Goal: Task Accomplishment & Management: Complete application form

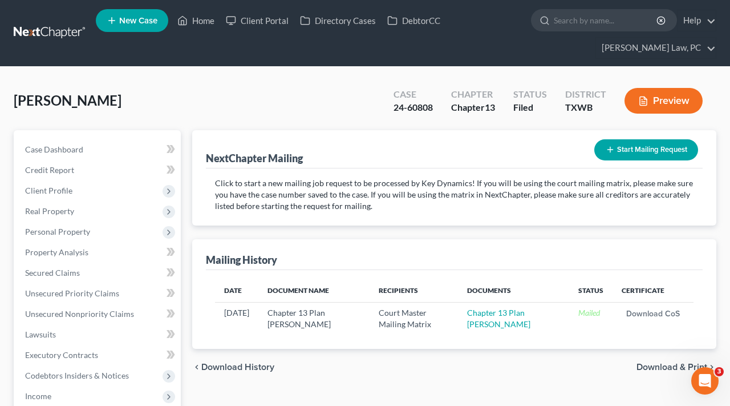
click at [41, 33] on link at bounding box center [50, 33] width 73 height 21
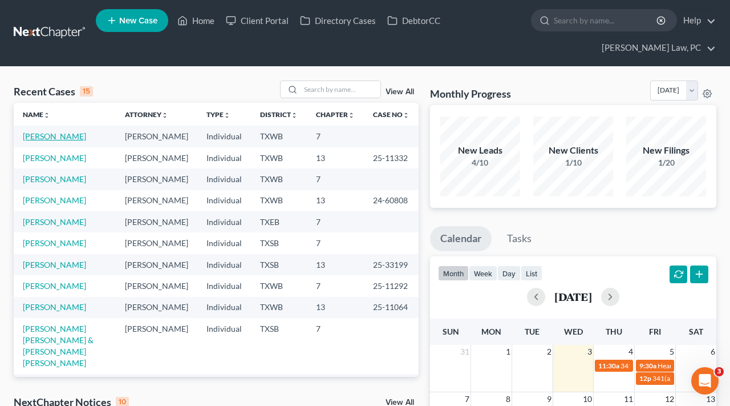
click at [57, 135] on link "[PERSON_NAME]" at bounding box center [54, 136] width 63 height 10
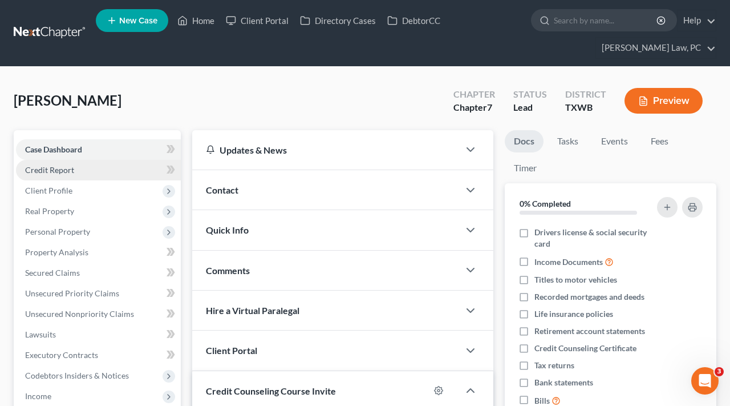
click at [51, 169] on span "Credit Report" at bounding box center [49, 170] width 49 height 10
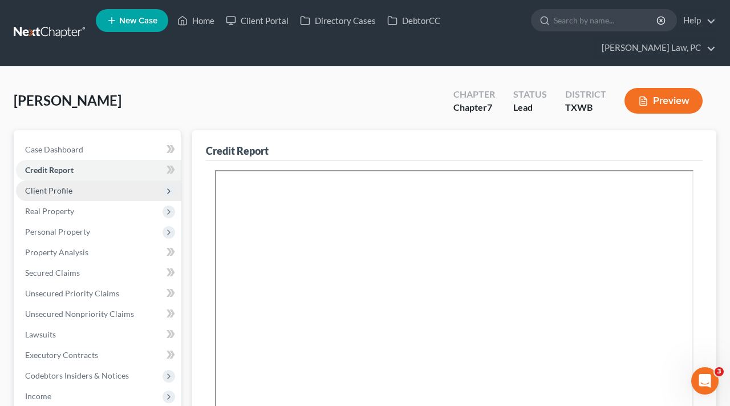
click at [60, 185] on span "Client Profile" at bounding box center [98, 190] width 165 height 21
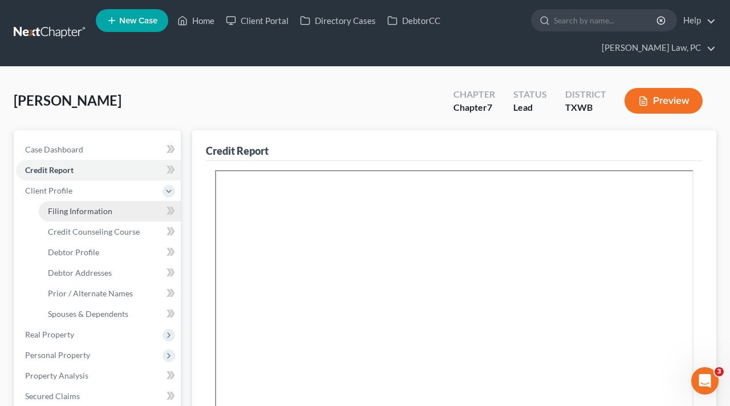
click at [78, 209] on span "Filing Information" at bounding box center [80, 211] width 64 height 10
select select "1"
select select "0"
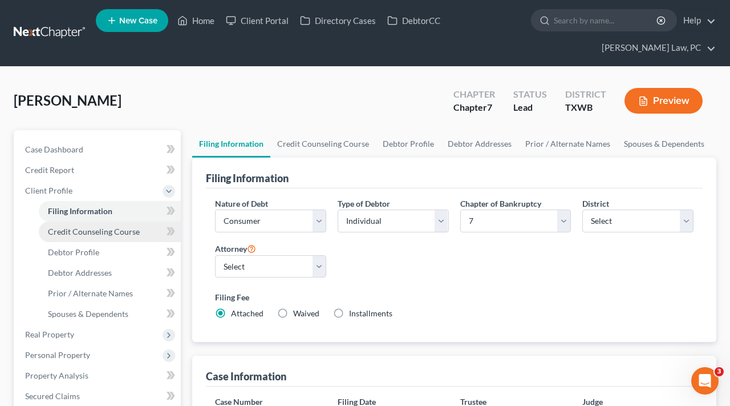
click at [113, 230] on span "Credit Counseling Course" at bounding box center [94, 231] width 92 height 10
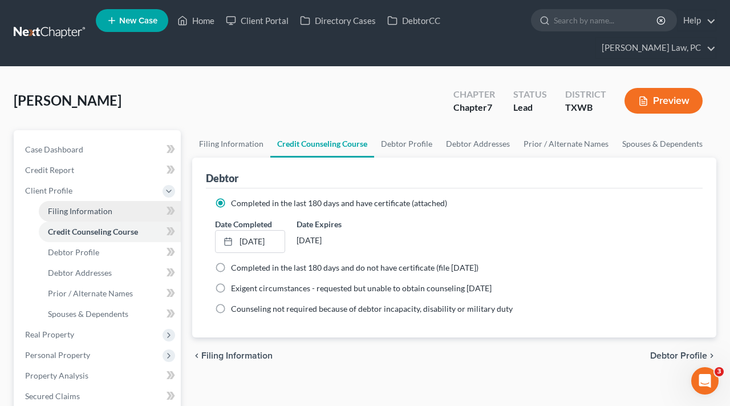
click at [89, 207] on span "Filing Information" at bounding box center [80, 211] width 64 height 10
select select "1"
select select "0"
select select "80"
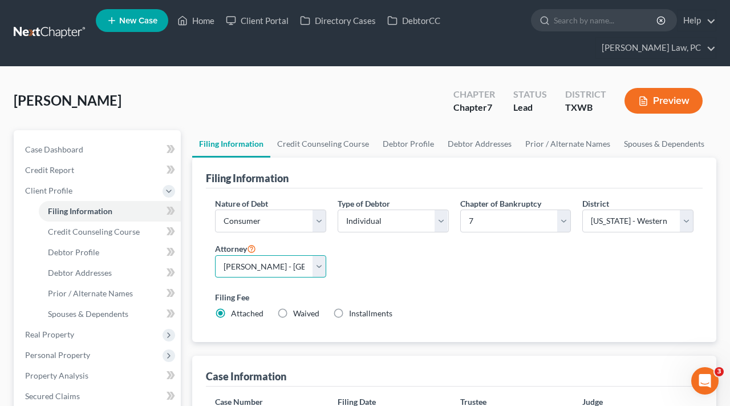
select select "1"
click at [76, 230] on span "Credit Counseling Course" at bounding box center [94, 231] width 92 height 10
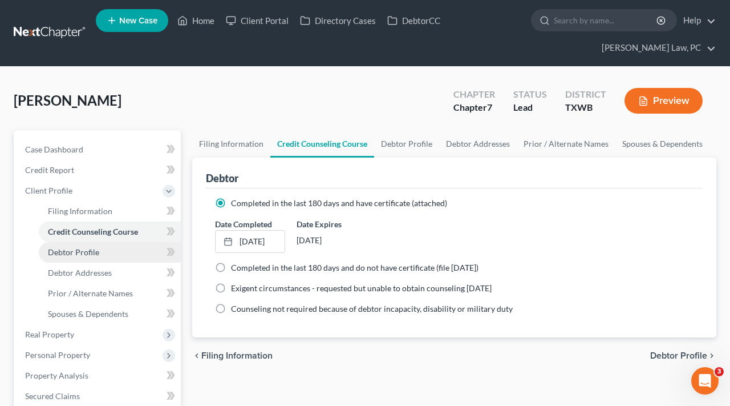
click at [80, 254] on span "Debtor Profile" at bounding box center [73, 252] width 51 height 10
select select "0"
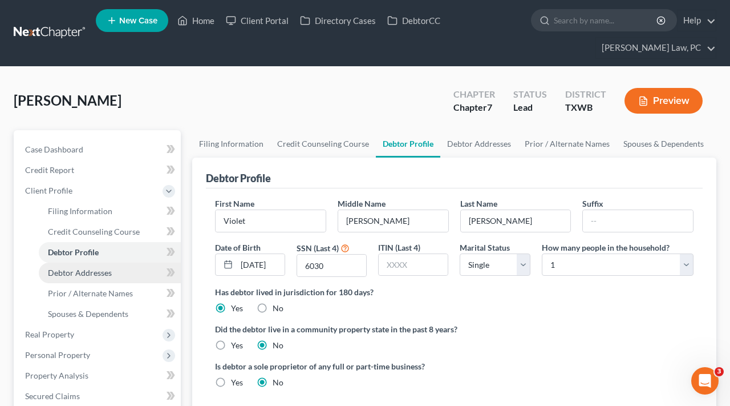
click at [86, 271] on span "Debtor Addresses" at bounding box center [80, 273] width 64 height 10
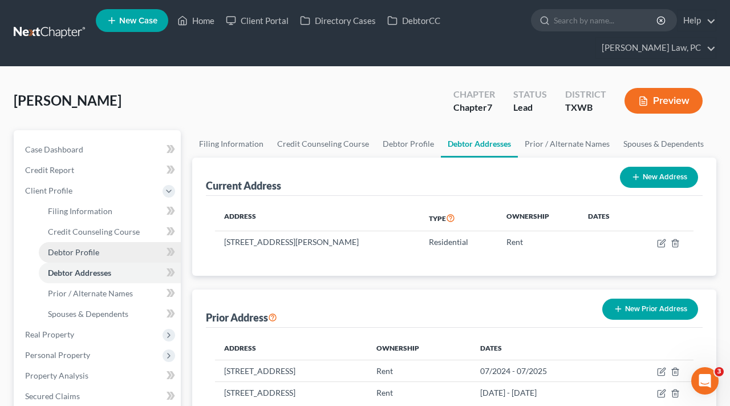
click at [72, 250] on span "Debtor Profile" at bounding box center [73, 252] width 51 height 10
select select "0"
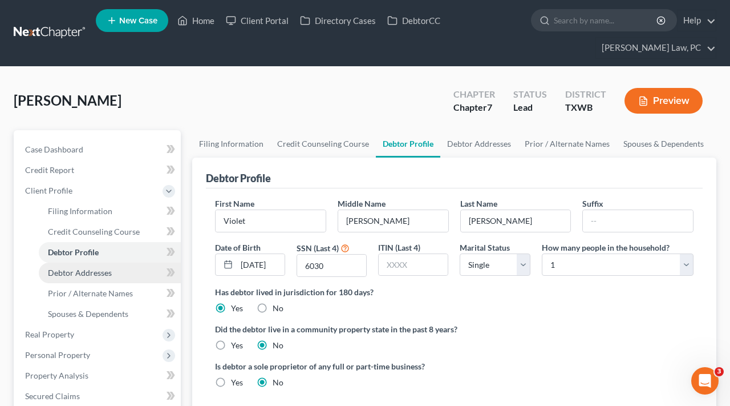
click at [78, 273] on span "Debtor Addresses" at bounding box center [80, 273] width 64 height 10
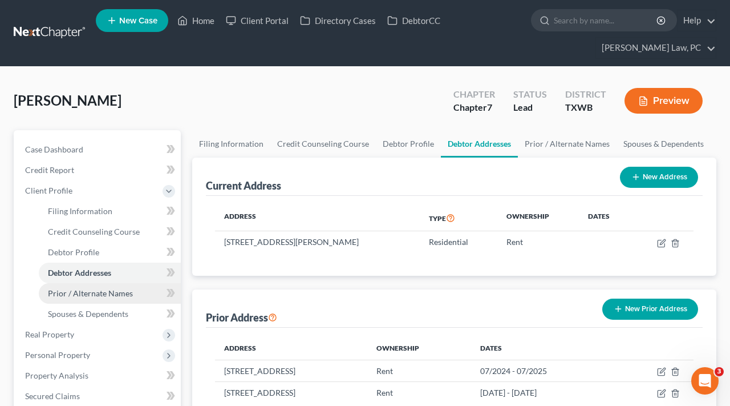
click at [88, 296] on span "Prior / Alternate Names" at bounding box center [90, 293] width 85 height 10
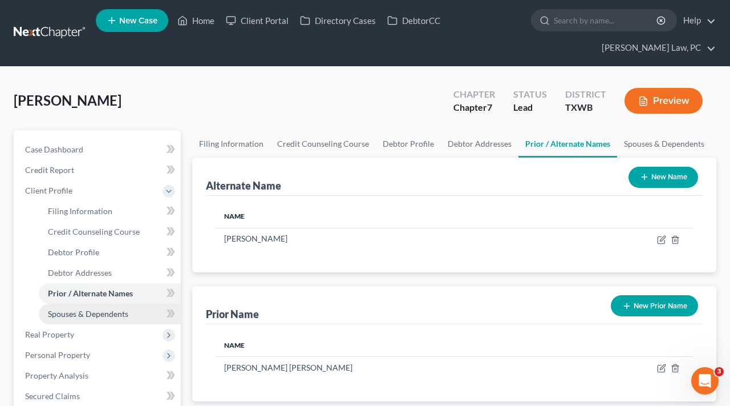
click at [91, 313] on span "Spouses & Dependents" at bounding box center [88, 314] width 80 height 10
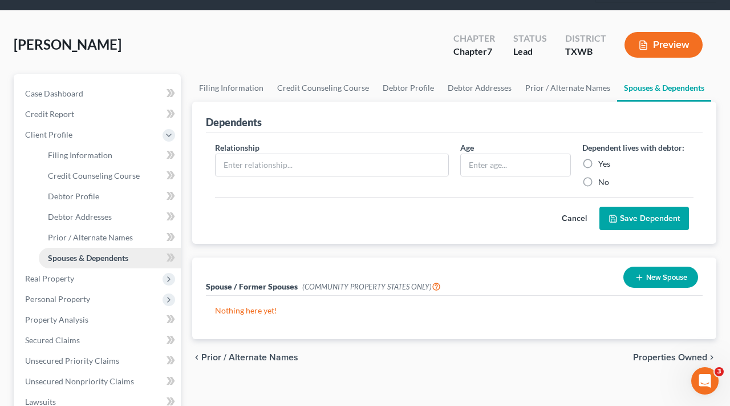
scroll to position [66, 0]
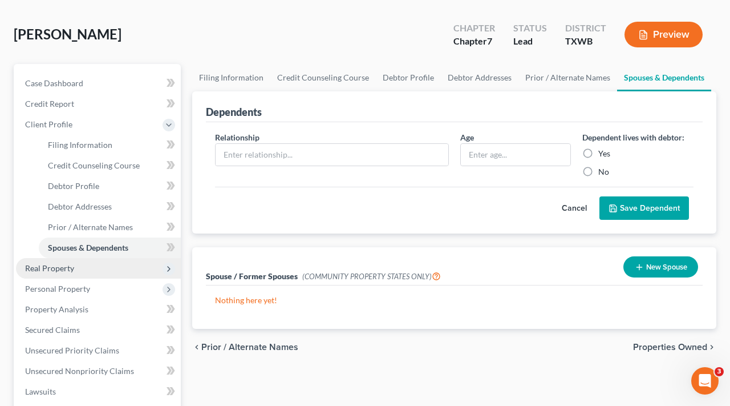
click at [66, 269] on span "Real Property" at bounding box center [49, 268] width 49 height 10
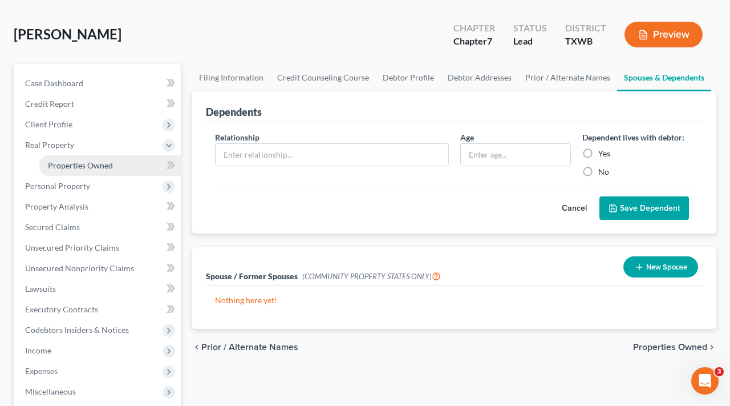
click at [72, 165] on span "Properties Owned" at bounding box center [80, 165] width 65 height 10
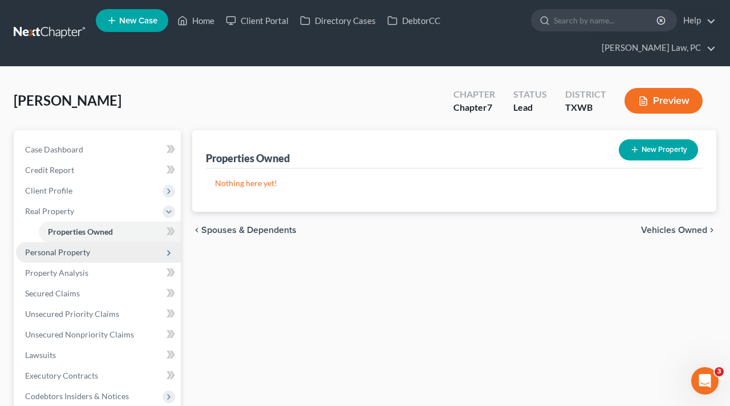
click at [84, 253] on span "Personal Property" at bounding box center [57, 252] width 65 height 10
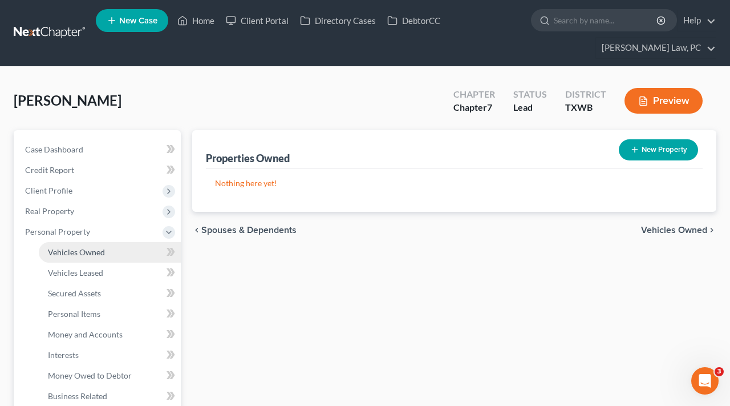
click at [84, 254] on span "Vehicles Owned" at bounding box center [76, 252] width 57 height 10
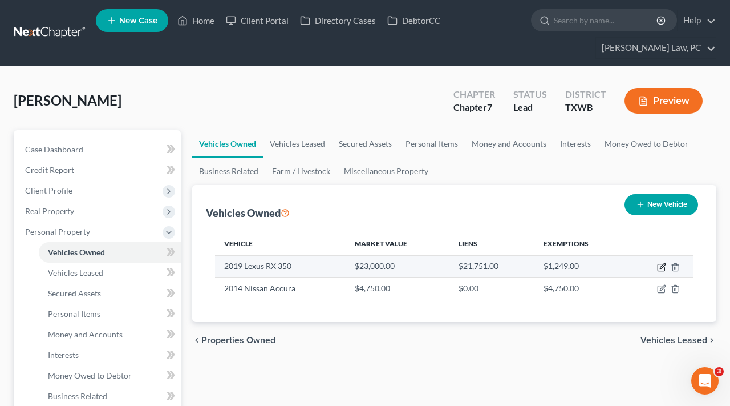
click at [662, 267] on icon "button" at bounding box center [661, 266] width 9 height 9
select select "0"
select select "7"
select select "2"
select select "0"
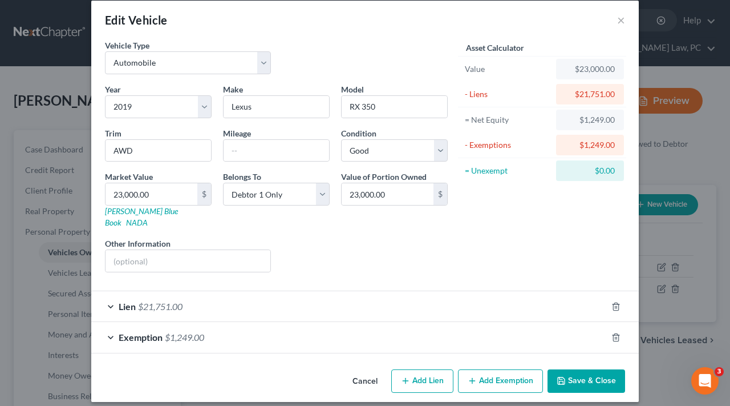
scroll to position [11, 0]
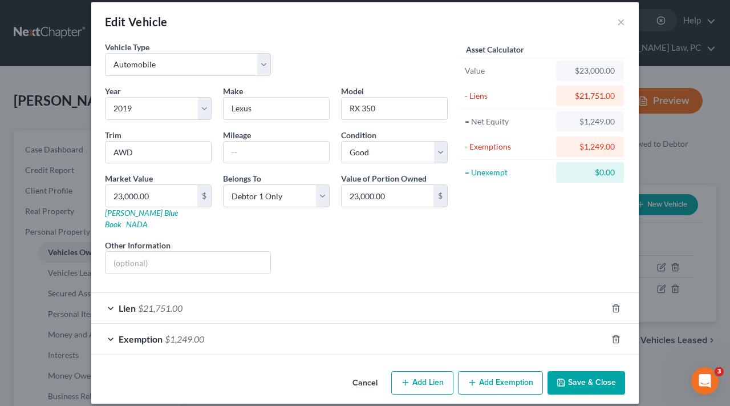
click at [251, 327] on div "Exemption $1,249.00" at bounding box center [349, 338] width 516 height 30
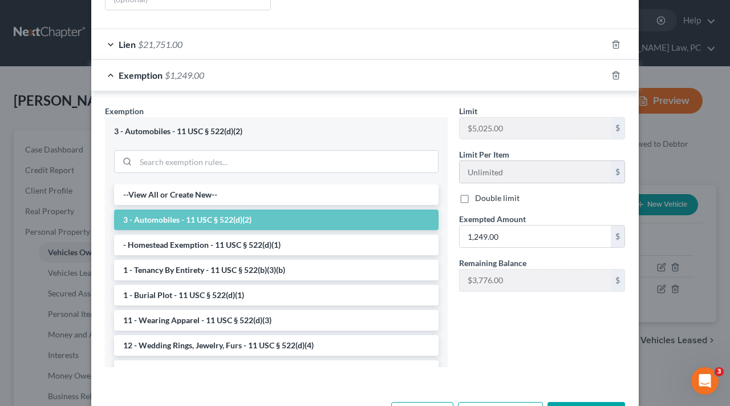
scroll to position [273, 0]
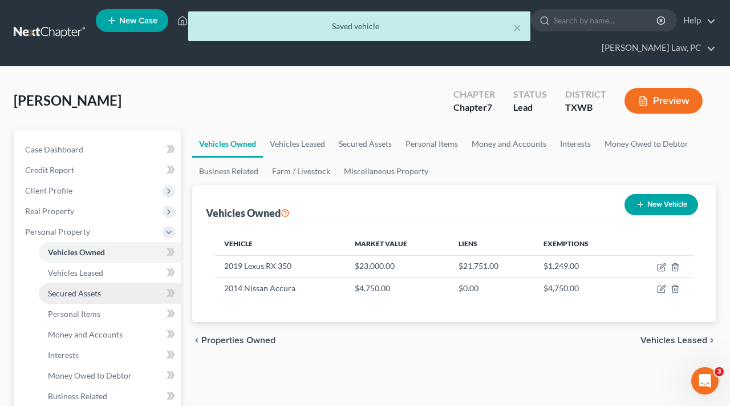
click at [91, 290] on span "Secured Assets" at bounding box center [74, 293] width 53 height 10
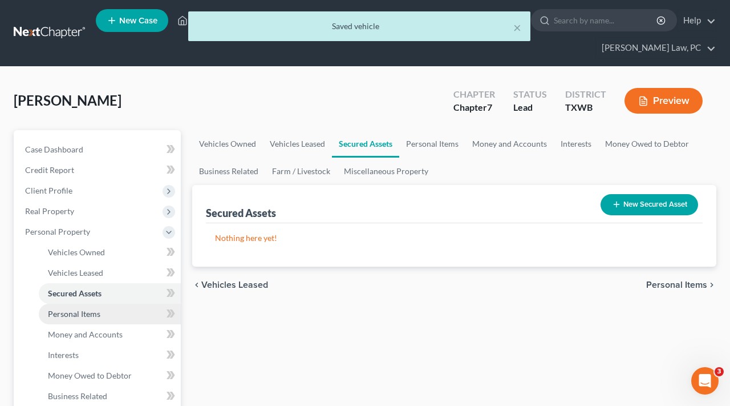
click at [96, 317] on span "Personal Items" at bounding box center [74, 314] width 52 height 10
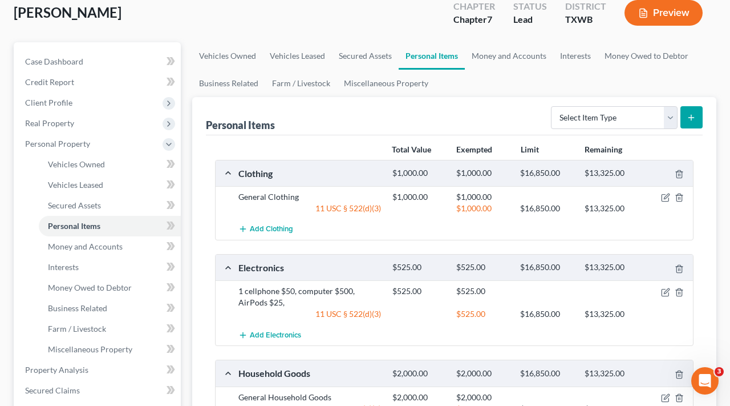
scroll to position [56, 0]
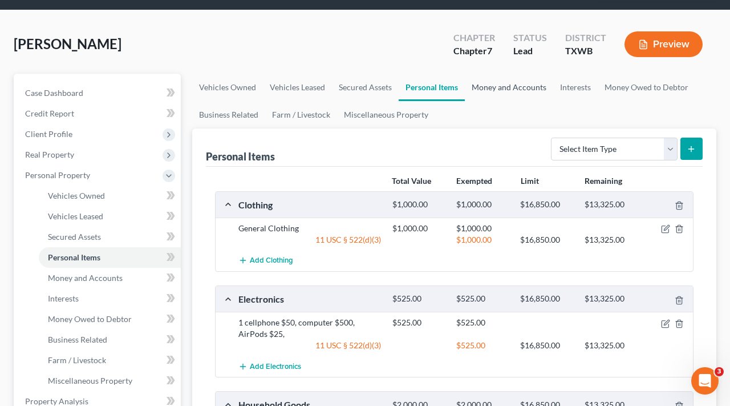
click at [504, 91] on link "Money and Accounts" at bounding box center [509, 87] width 88 height 27
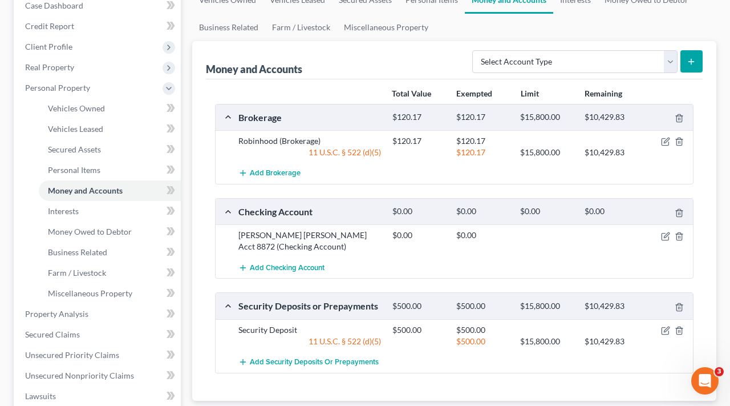
scroll to position [136, 0]
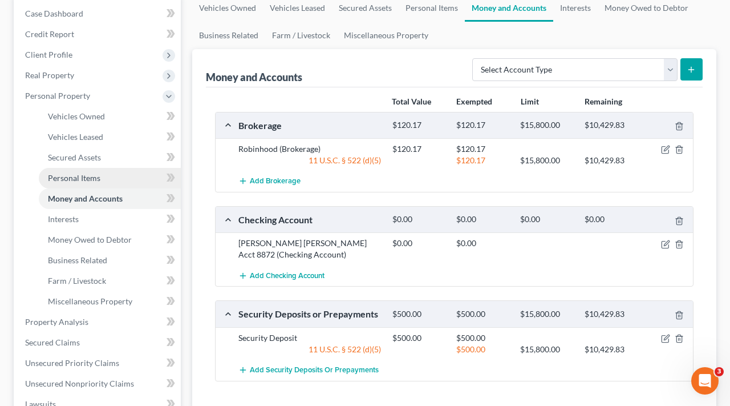
click at [66, 223] on span "Interests" at bounding box center [63, 219] width 31 height 10
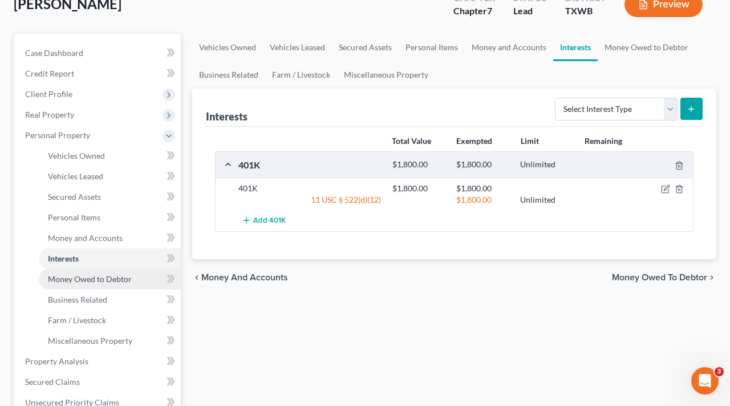
scroll to position [100, 0]
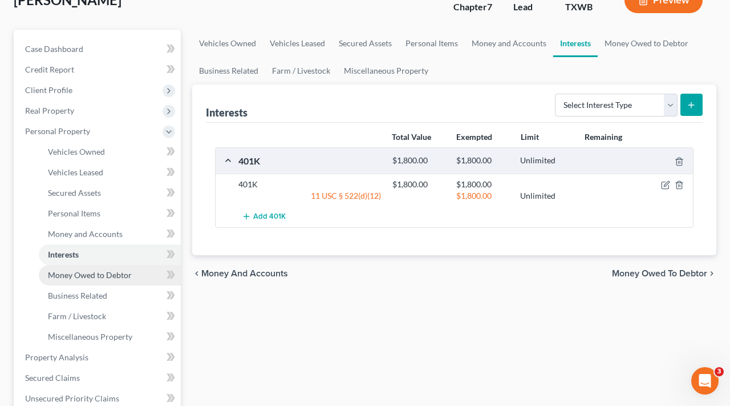
click at [68, 272] on span "Money Owed to Debtor" at bounding box center [90, 275] width 84 height 10
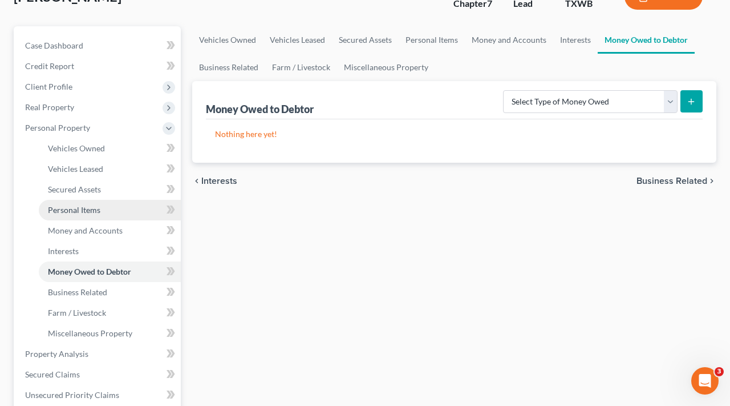
scroll to position [135, 0]
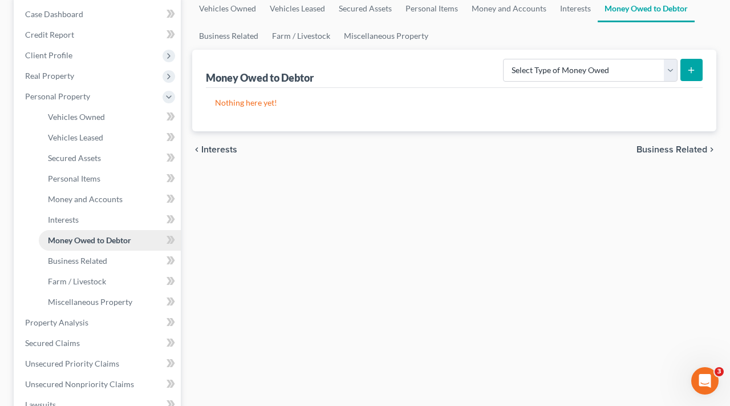
click at [92, 258] on span "Business Related" at bounding box center [77, 261] width 59 height 10
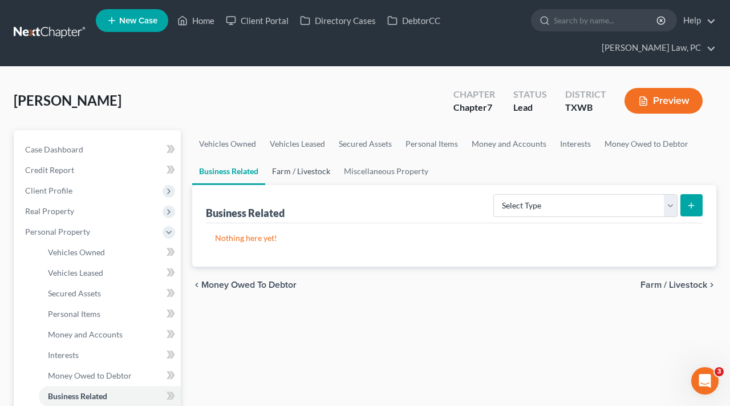
click at [314, 175] on link "Farm / Livestock" at bounding box center [301, 170] width 72 height 27
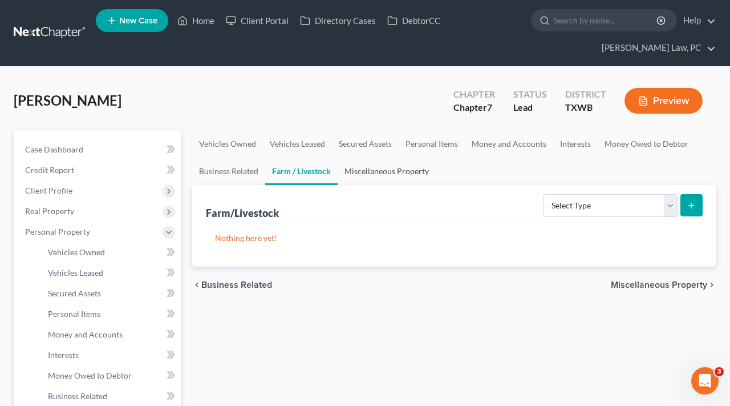
click at [368, 178] on link "Miscellaneous Property" at bounding box center [387, 170] width 98 height 27
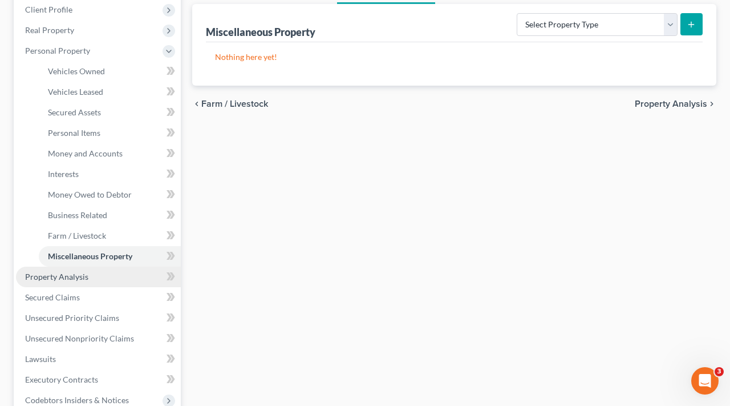
click at [75, 278] on span "Property Analysis" at bounding box center [56, 277] width 63 height 10
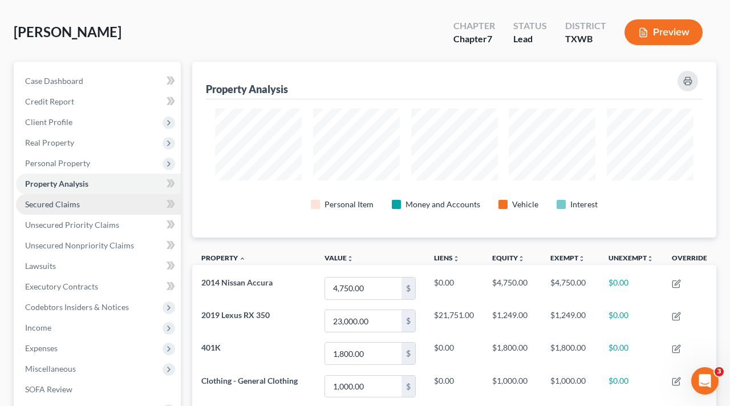
scroll to position [80, 0]
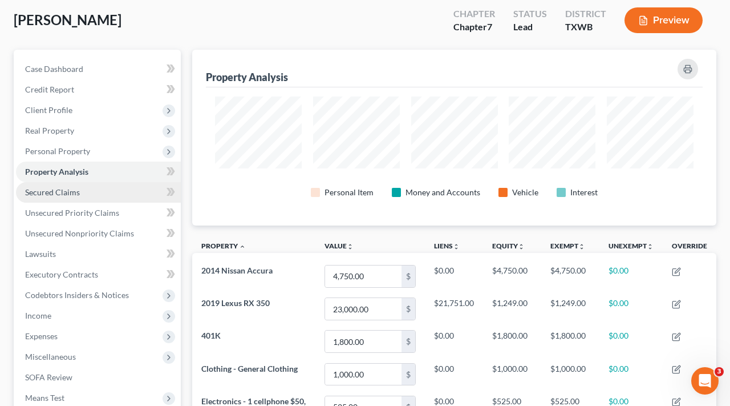
click at [67, 194] on span "Secured Claims" at bounding box center [52, 192] width 55 height 10
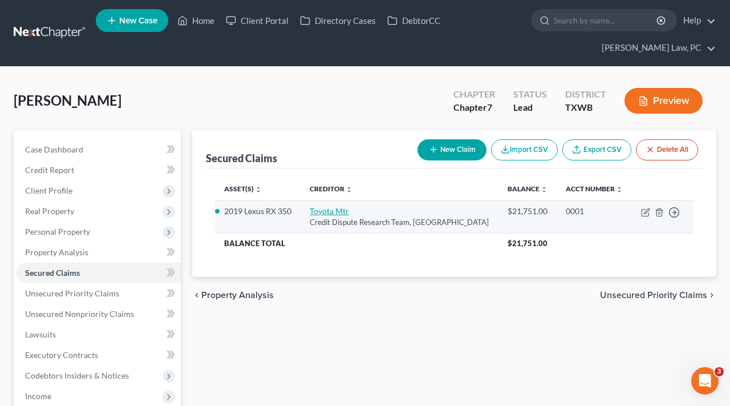
click at [325, 215] on link "Toyota Mtr" at bounding box center [329, 211] width 39 height 10
select select "45"
select select "0"
select select "2"
select select "0"
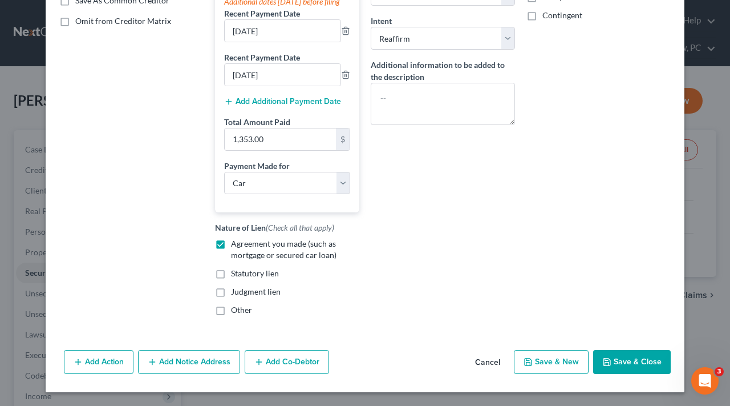
scroll to position [240, 0]
click at [659, 365] on button "Save & Close" at bounding box center [632, 362] width 78 height 24
select select "7"
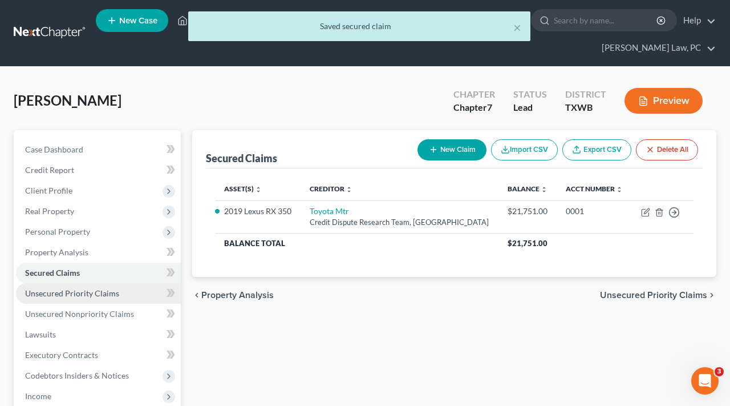
click at [64, 293] on span "Unsecured Priority Claims" at bounding box center [72, 293] width 94 height 10
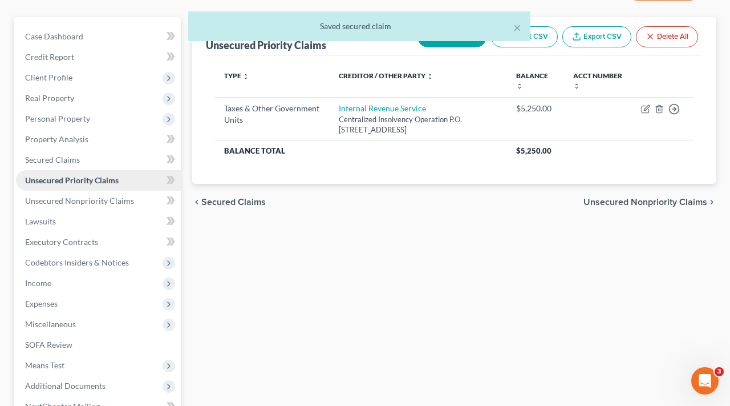
scroll to position [140, 0]
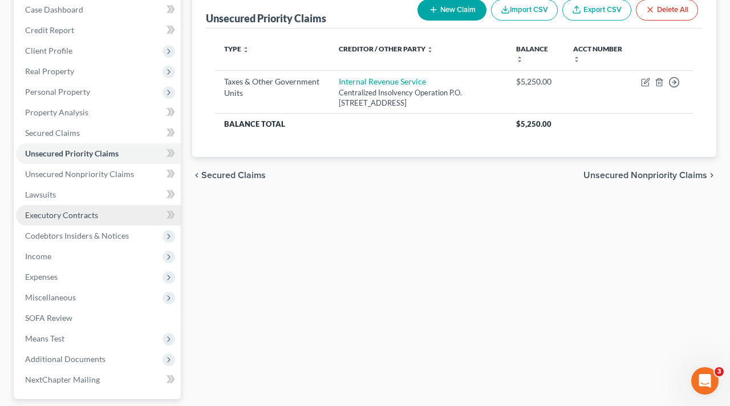
click at [39, 218] on span "Executory Contracts" at bounding box center [61, 215] width 73 height 10
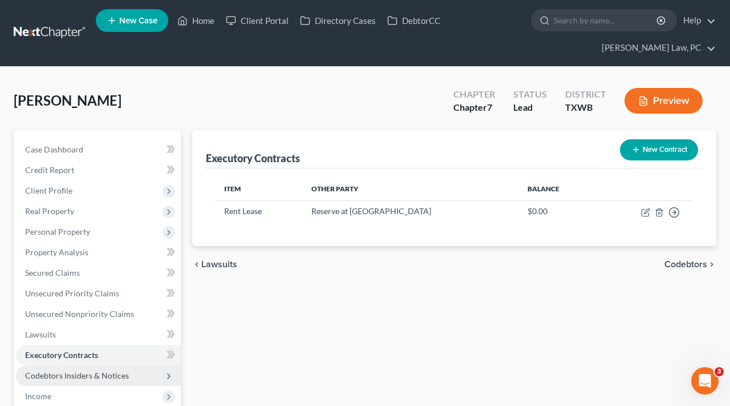
click at [76, 374] on span "Codebtors Insiders & Notices" at bounding box center [77, 375] width 104 height 10
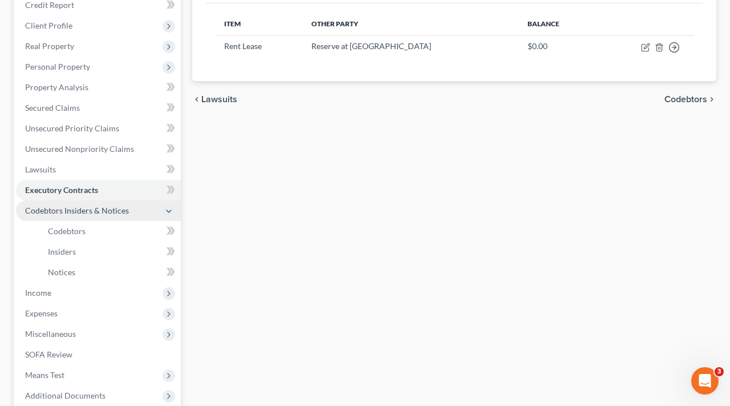
scroll to position [179, 0]
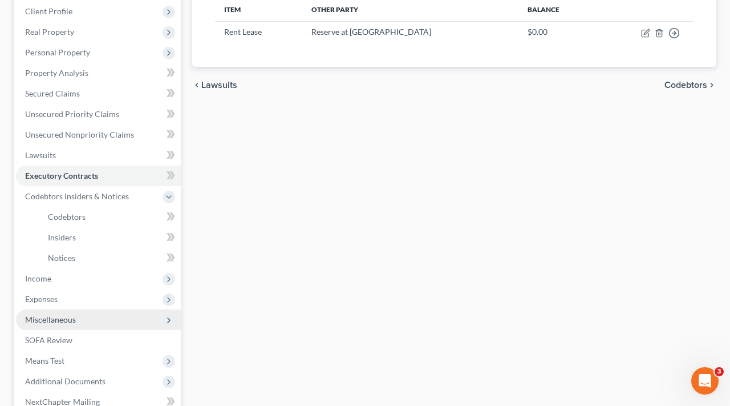
click at [52, 319] on span "Miscellaneous" at bounding box center [50, 319] width 51 height 10
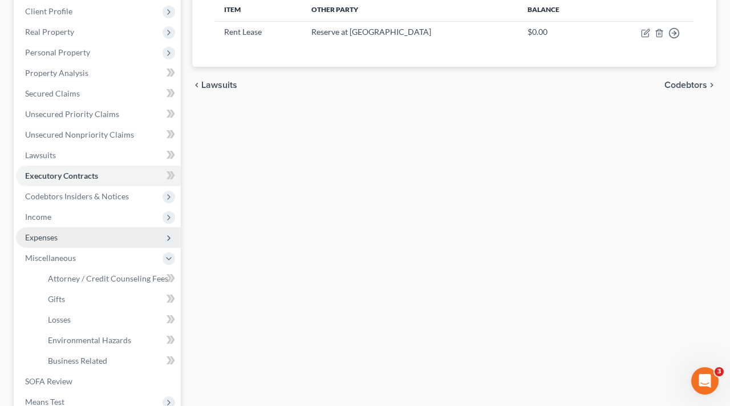
click at [49, 236] on span "Expenses" at bounding box center [41, 237] width 33 height 10
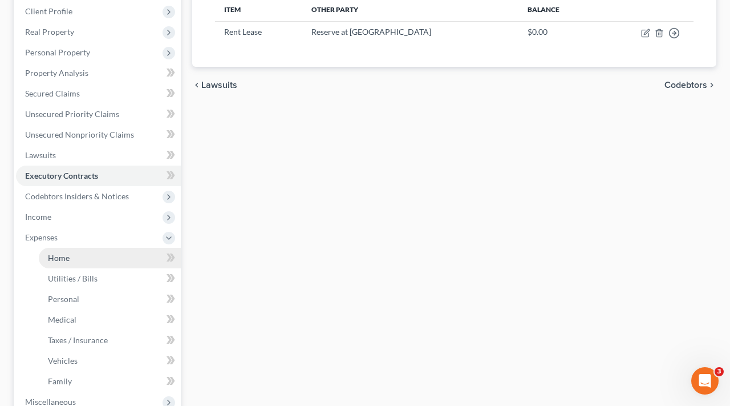
click at [57, 257] on span "Home" at bounding box center [59, 258] width 22 height 10
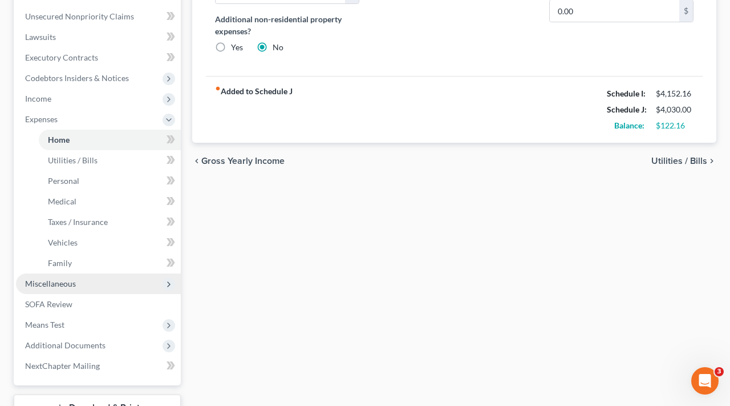
click at [67, 284] on span "Miscellaneous" at bounding box center [50, 283] width 51 height 10
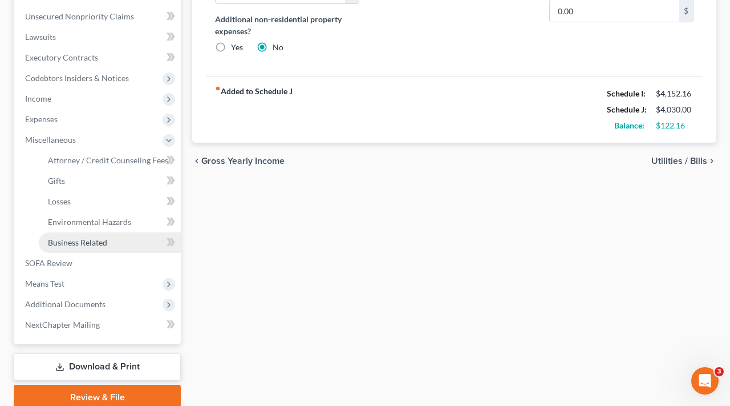
click at [80, 243] on span "Business Related" at bounding box center [77, 242] width 59 height 10
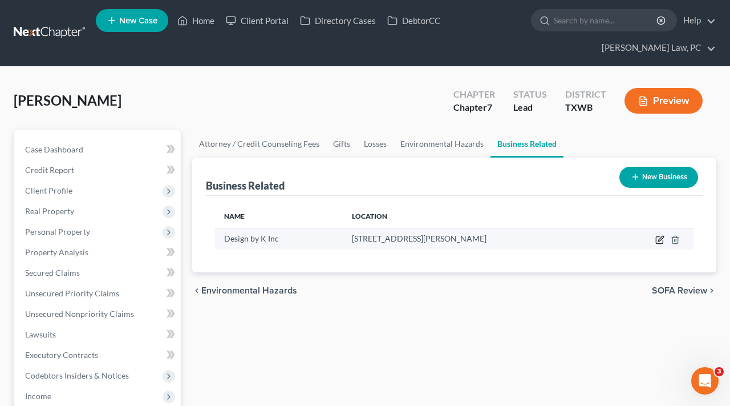
click at [656, 241] on icon "button" at bounding box center [659, 240] width 7 height 7
select select "member"
select select "45"
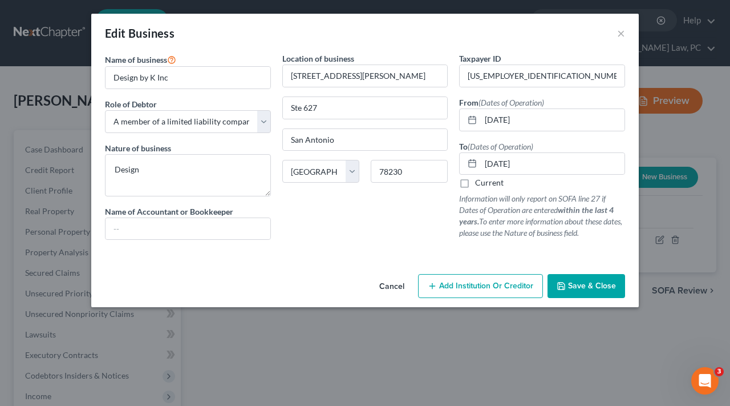
click at [576, 287] on span "Save & Close" at bounding box center [592, 286] width 48 height 10
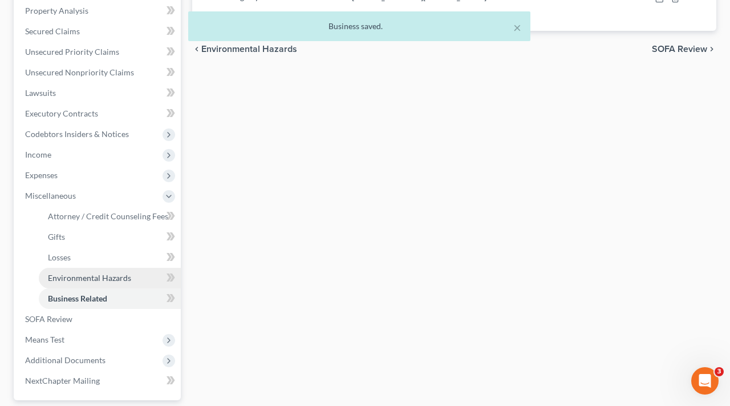
click at [60, 319] on span "SOFA Review" at bounding box center [48, 319] width 47 height 10
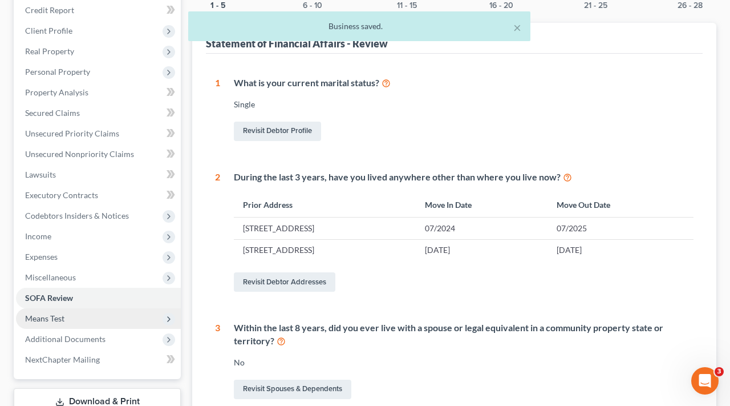
click at [62, 314] on span "Means Test" at bounding box center [44, 318] width 39 height 10
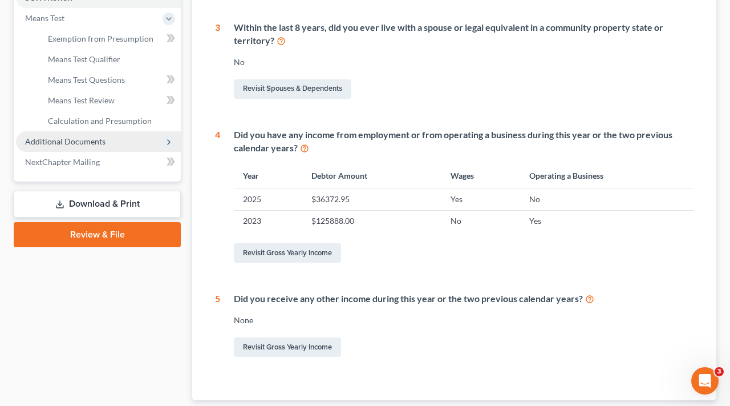
click at [80, 137] on span "Additional Documents" at bounding box center [65, 141] width 80 height 10
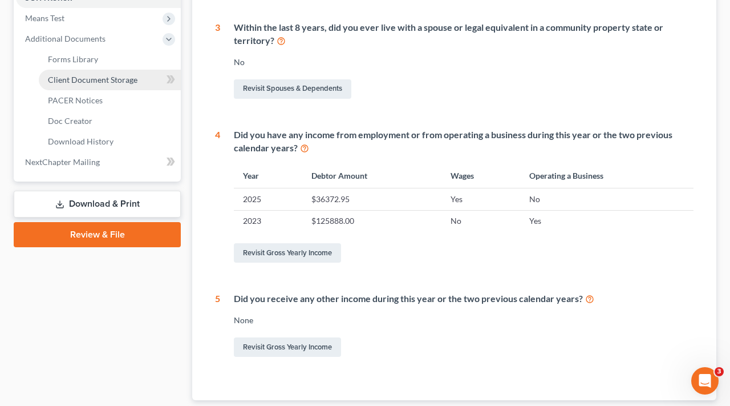
click at [84, 84] on span "Client Document Storage" at bounding box center [93, 80] width 90 height 10
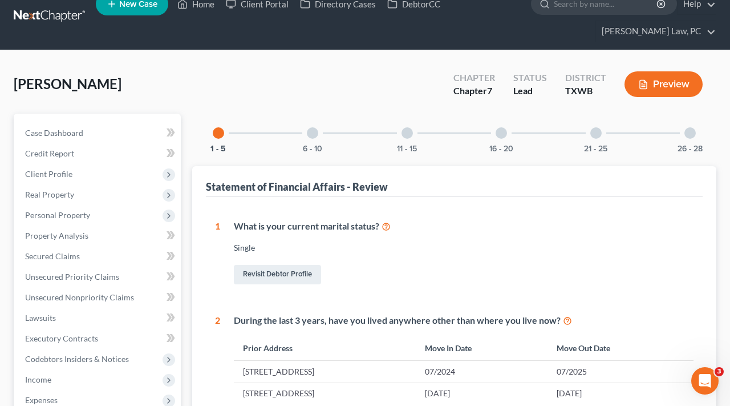
select select "10"
select select "0"
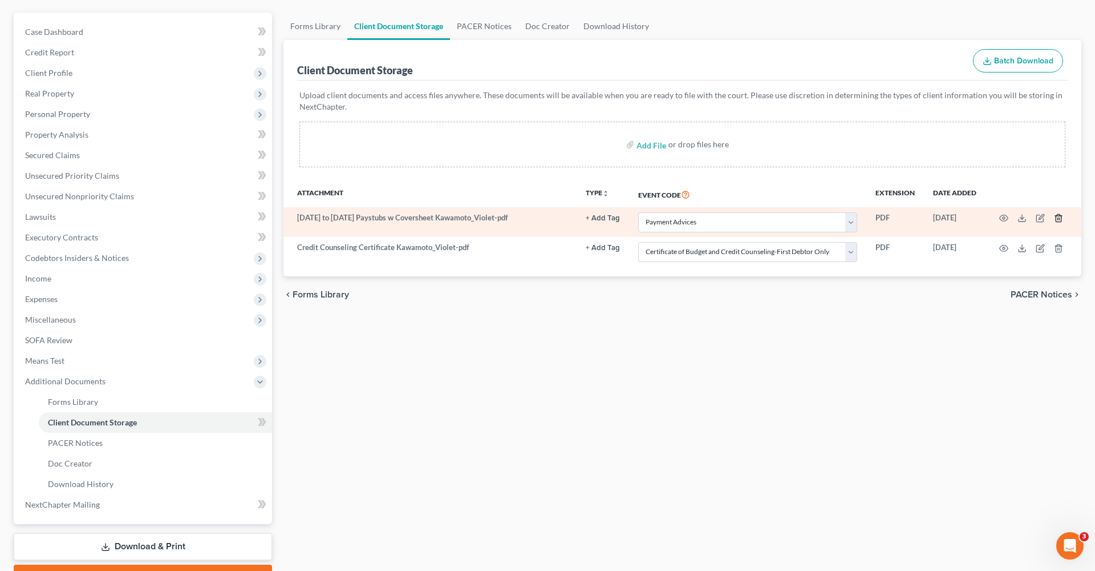
click at [730, 218] on icon "button" at bounding box center [1058, 217] width 9 height 9
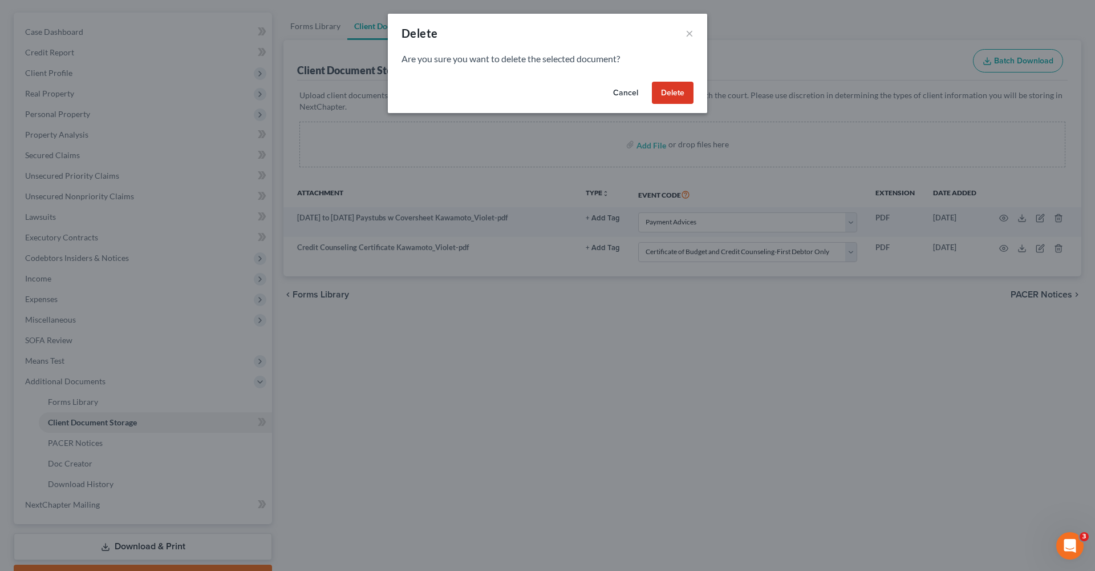
click at [666, 96] on button "Delete" at bounding box center [673, 93] width 42 height 23
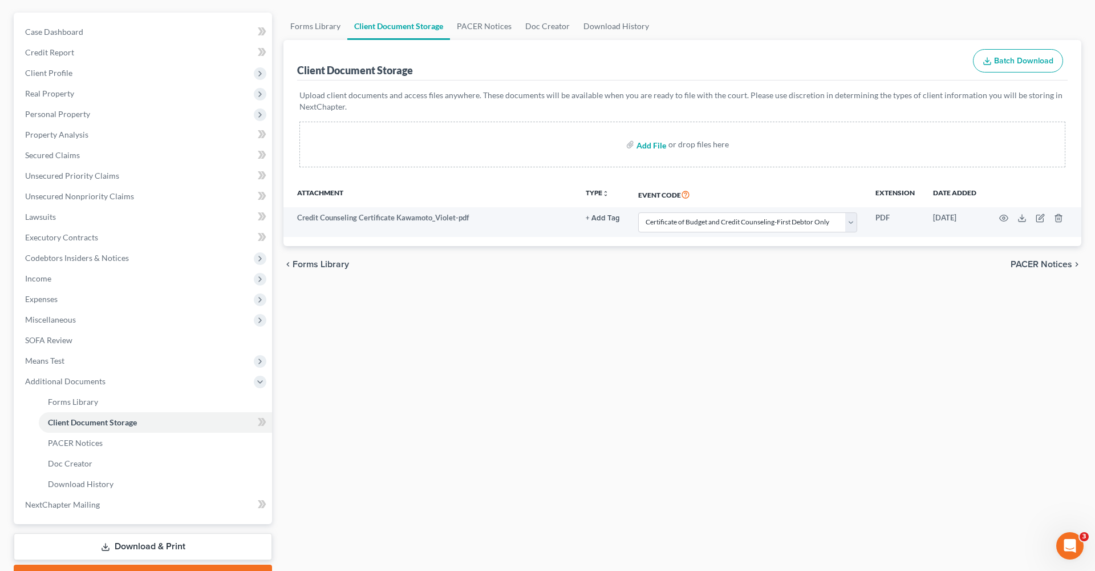
click at [660, 140] on input "file" at bounding box center [650, 144] width 27 height 21
type input "C:\fakepath\[DATE] to [DATE] Paystubs with [PERSON_NAME].pdf"
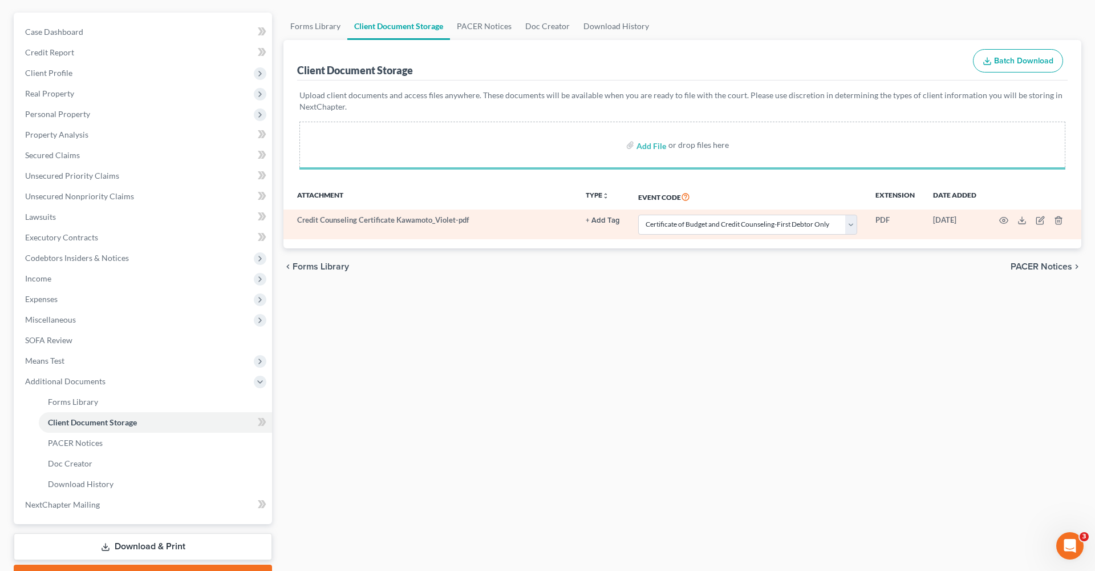
select select "0"
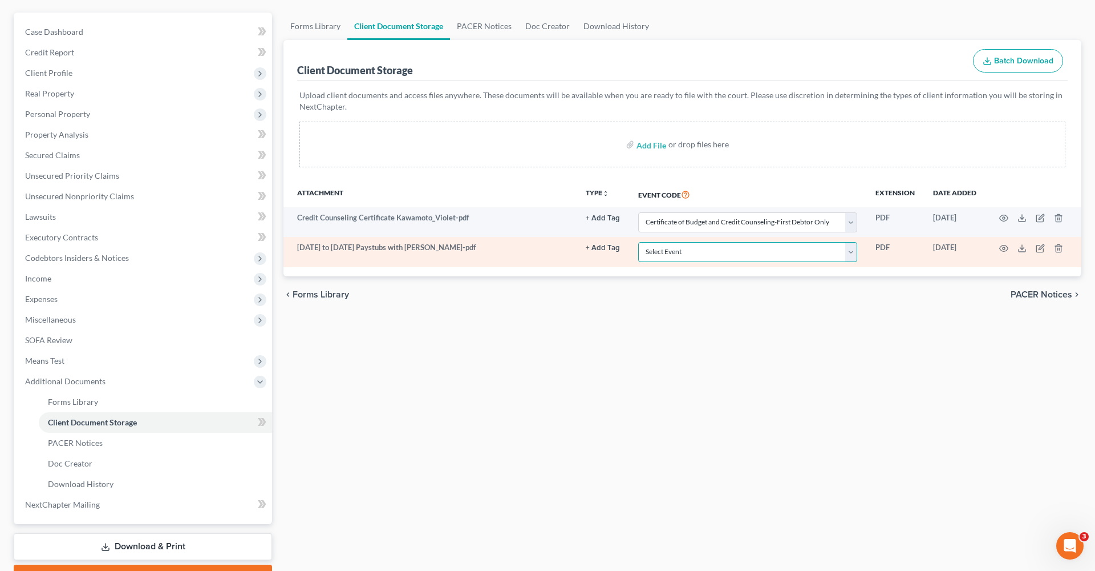
select select "10"
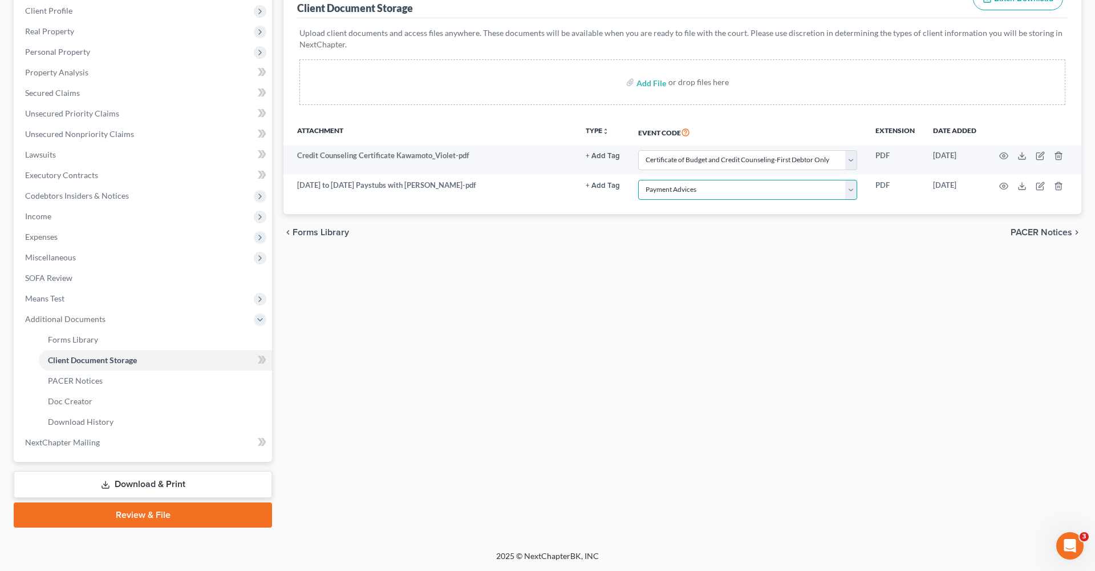
scroll to position [159, 0]
click at [132, 405] on link "Review & File" at bounding box center [143, 514] width 258 height 25
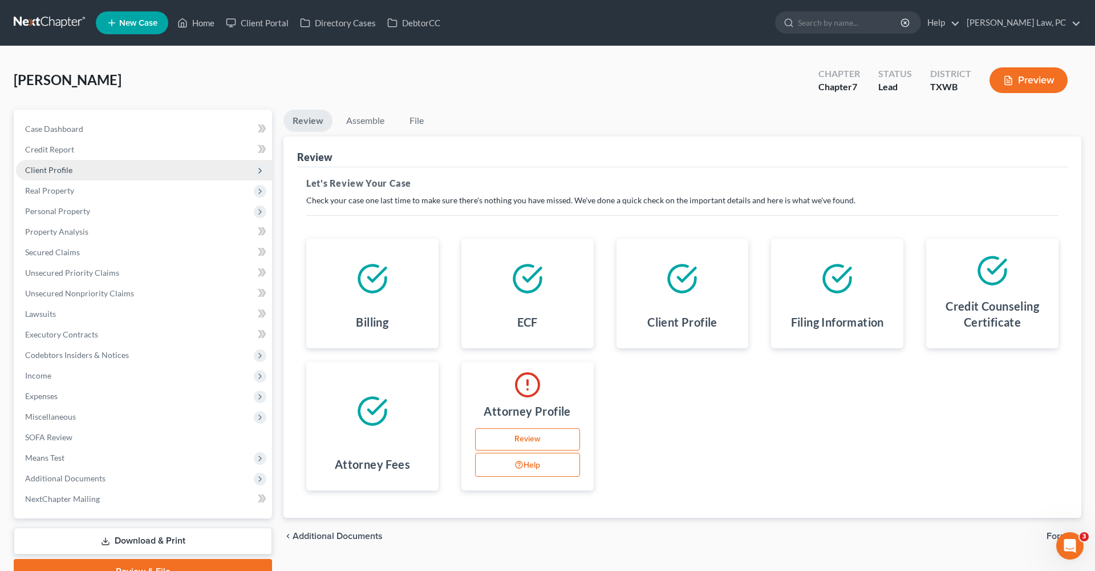
click at [43, 167] on span "Client Profile" at bounding box center [48, 170] width 47 height 10
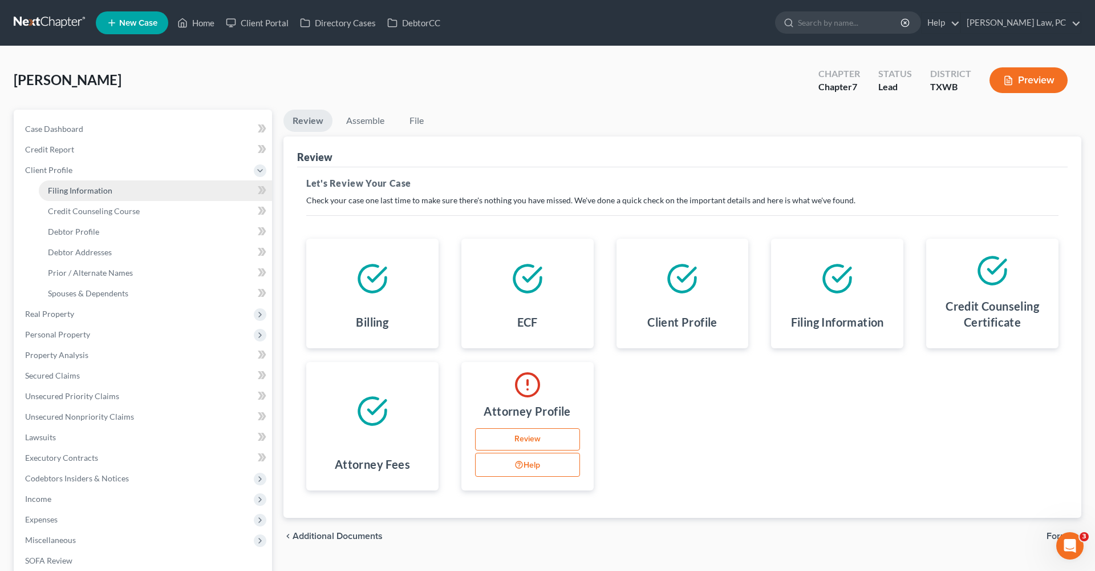
click at [74, 192] on span "Filing Information" at bounding box center [80, 190] width 64 height 10
select select "1"
select select "0"
select select "80"
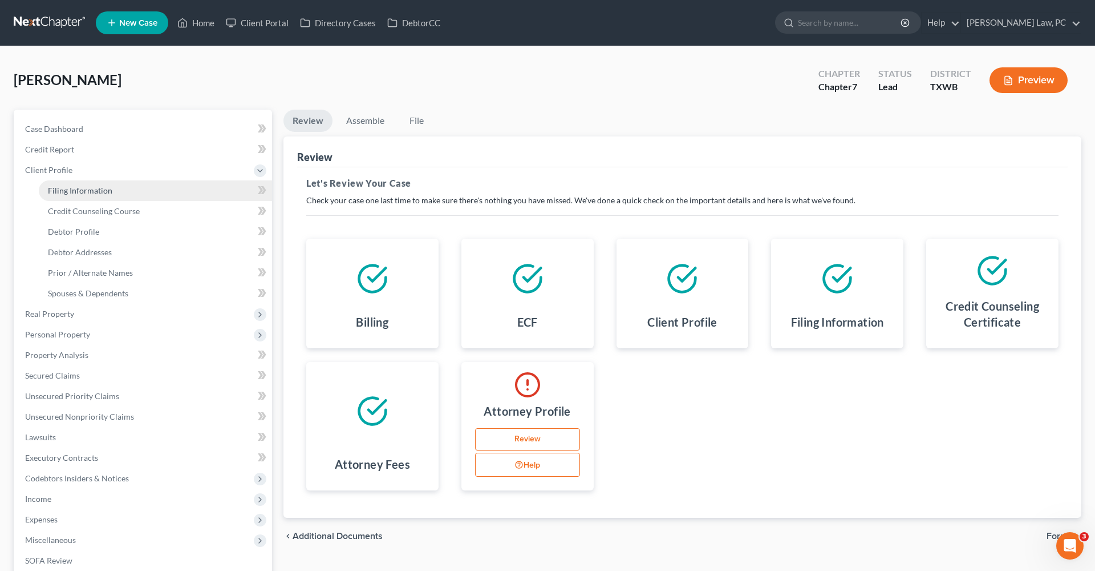
select select "1"
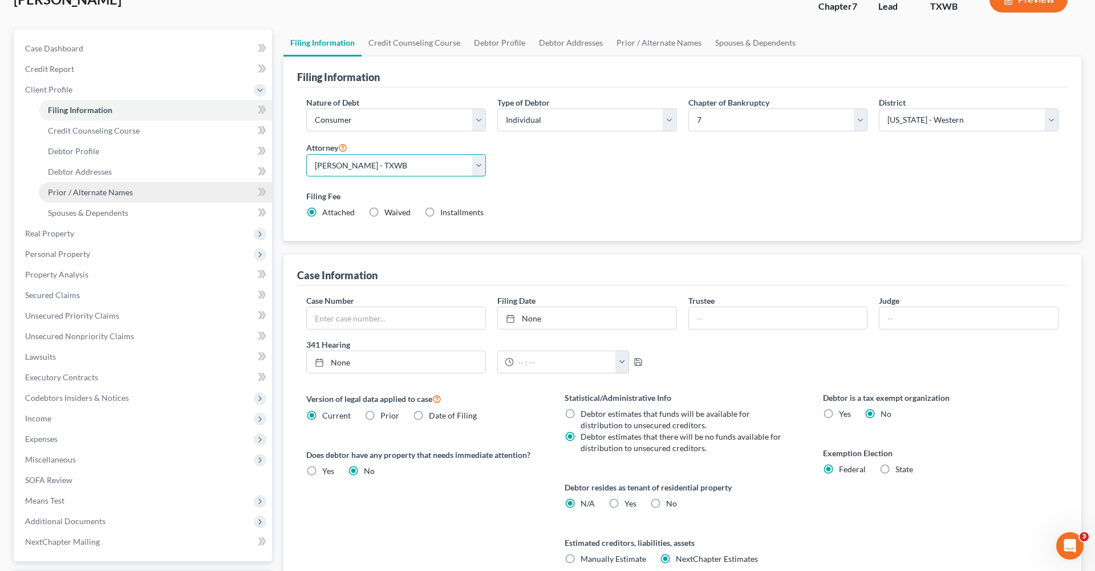
scroll to position [80, 0]
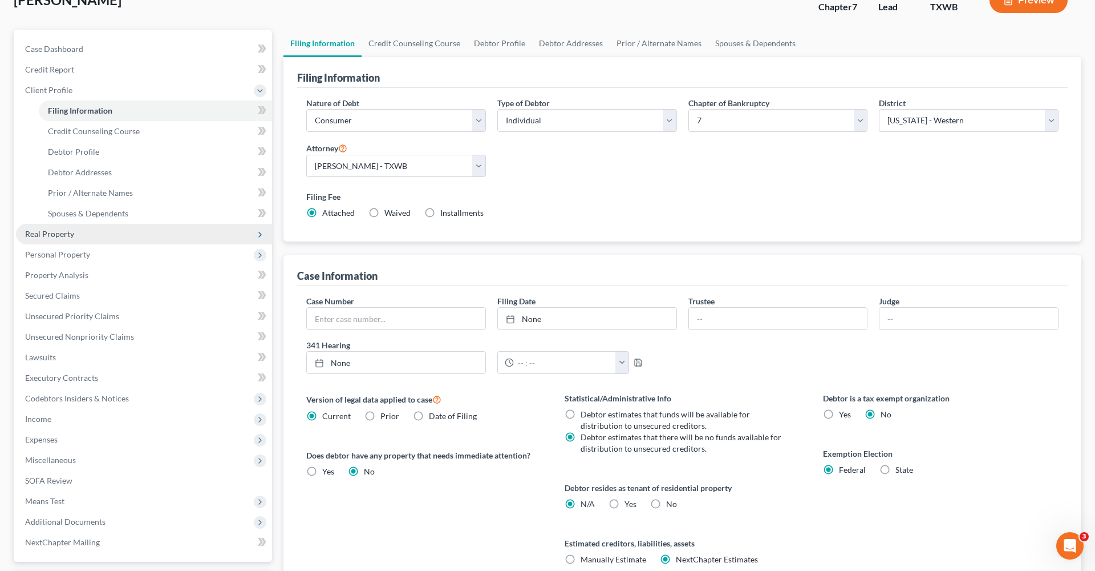
click at [60, 224] on span "Real Property" at bounding box center [144, 234] width 256 height 21
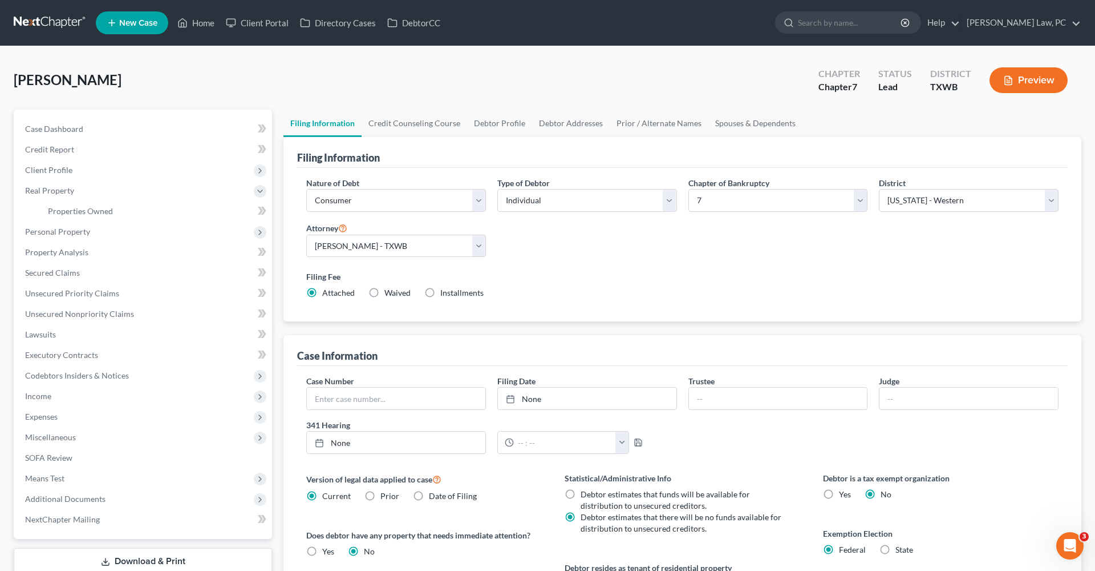
scroll to position [0, 0]
click at [56, 24] on link at bounding box center [50, 23] width 73 height 21
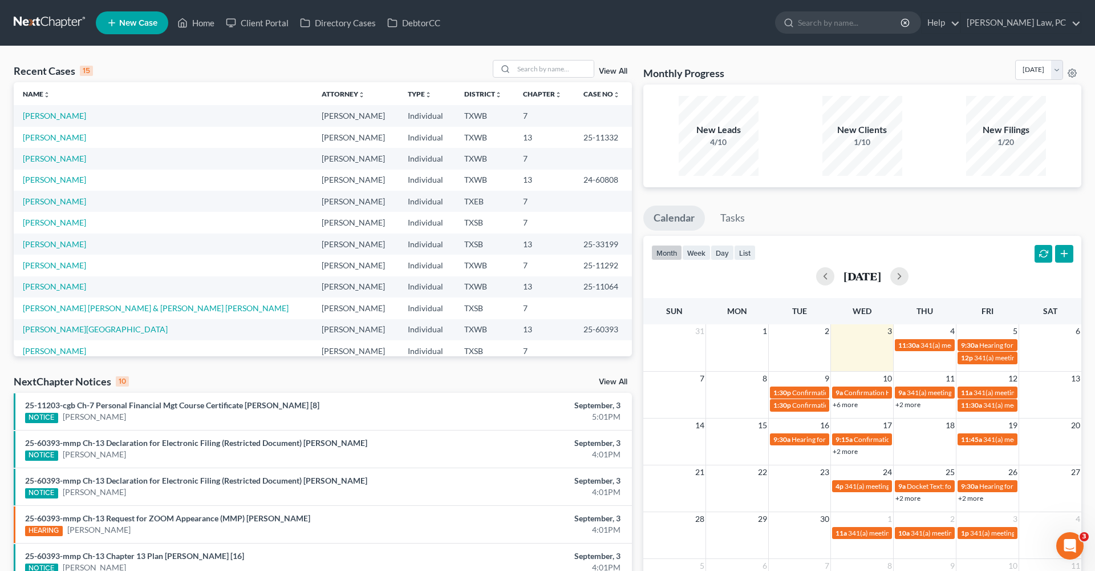
click at [48, 120] on td "[PERSON_NAME]" at bounding box center [163, 115] width 299 height 21
click at [45, 119] on link "[PERSON_NAME]" at bounding box center [54, 116] width 63 height 10
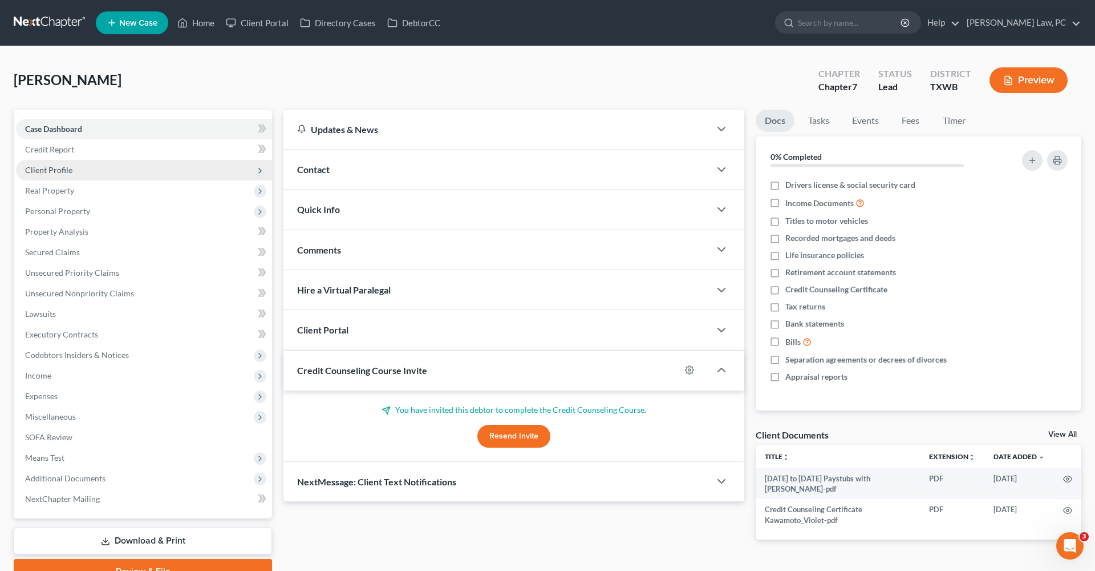
click at [48, 169] on span "Client Profile" at bounding box center [48, 170] width 47 height 10
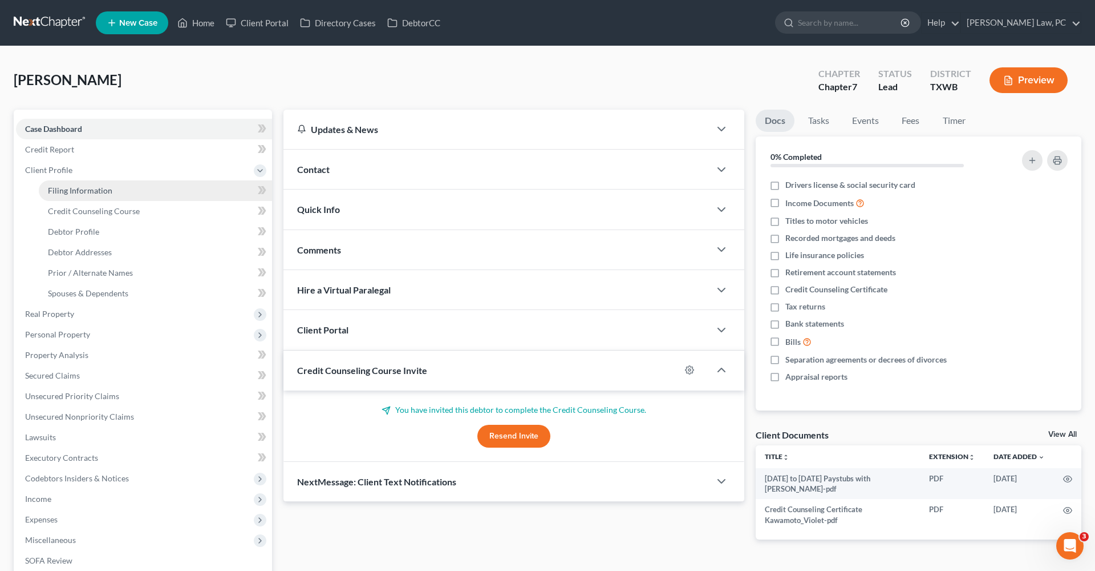
click at [69, 186] on span "Filing Information" at bounding box center [80, 190] width 64 height 10
select select "1"
select select "0"
select select "80"
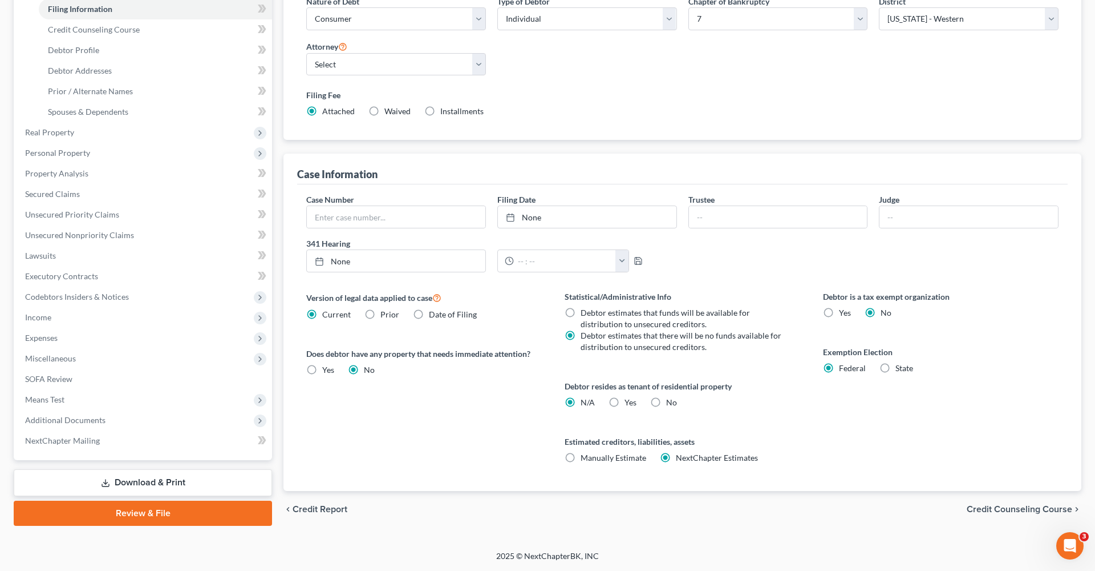
click at [145, 512] on link "Review & File" at bounding box center [143, 512] width 258 height 25
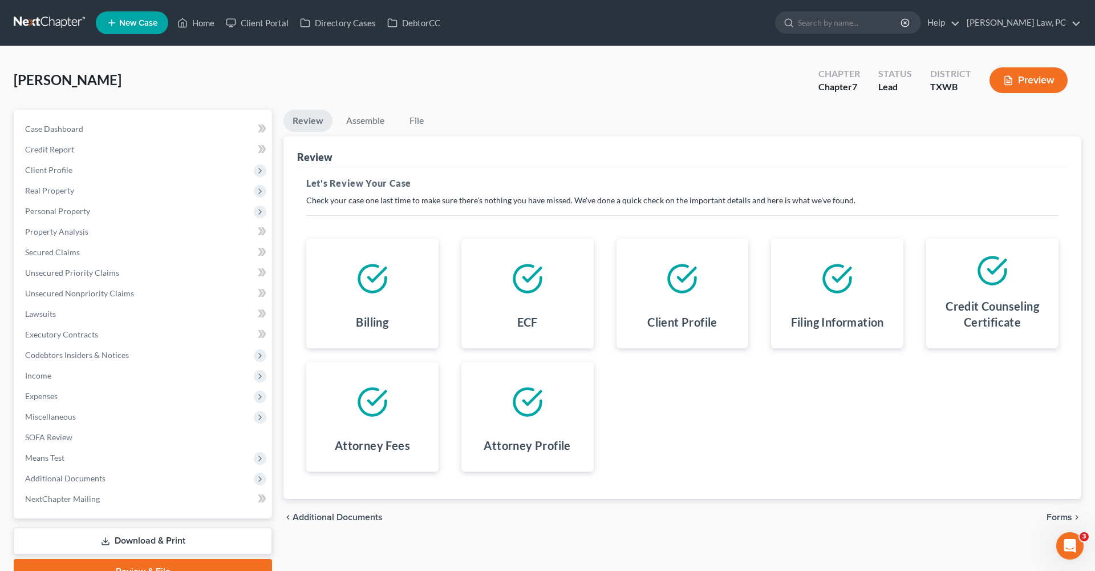
click at [1055, 516] on span "Forms" at bounding box center [1060, 516] width 26 height 9
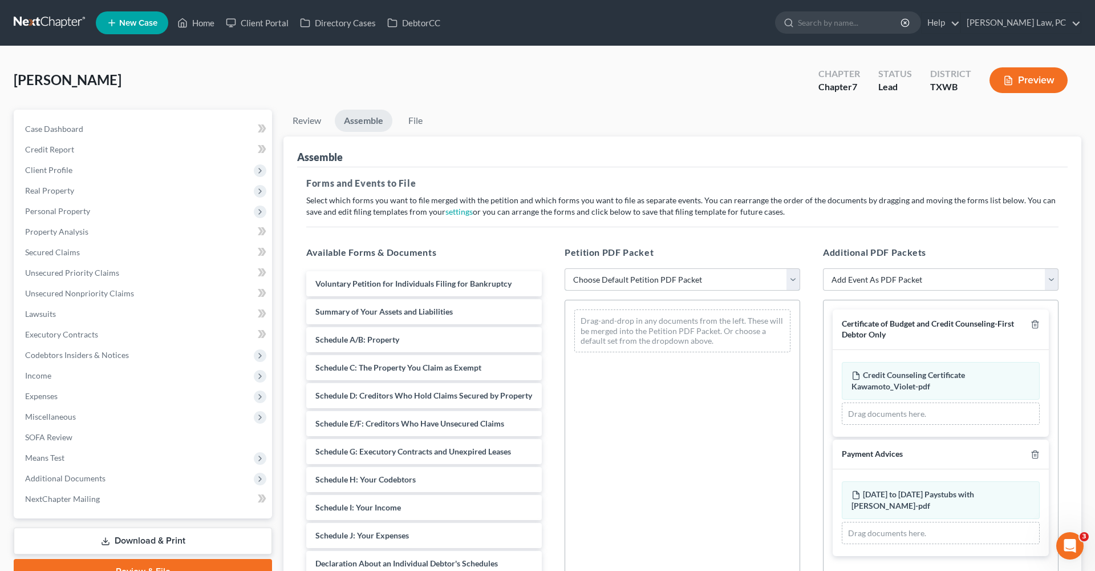
select select "1"
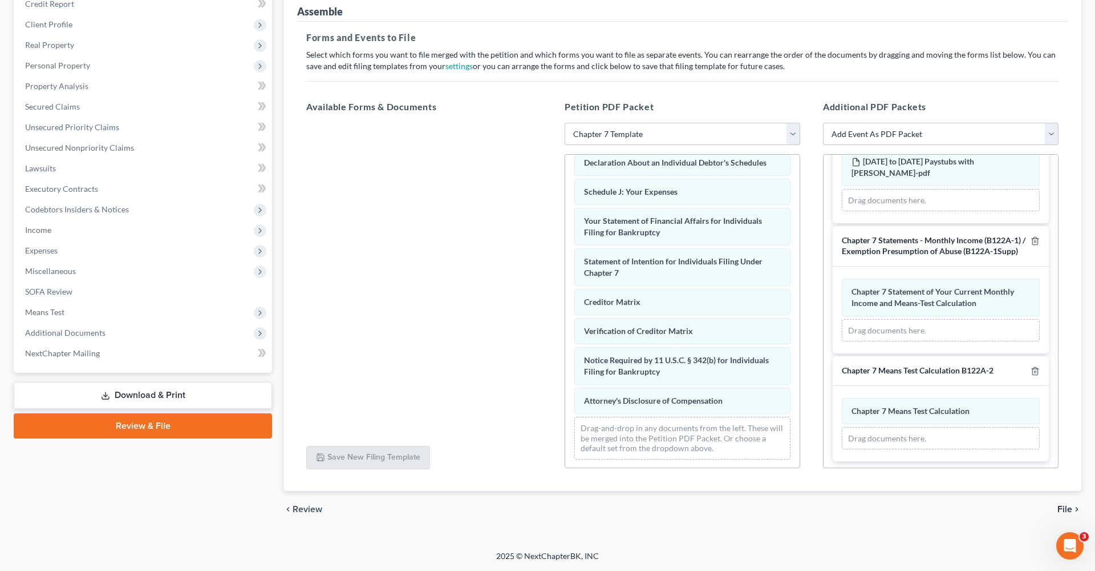
scroll to position [187, 0]
click at [1066, 509] on span "File" at bounding box center [1065, 508] width 15 height 9
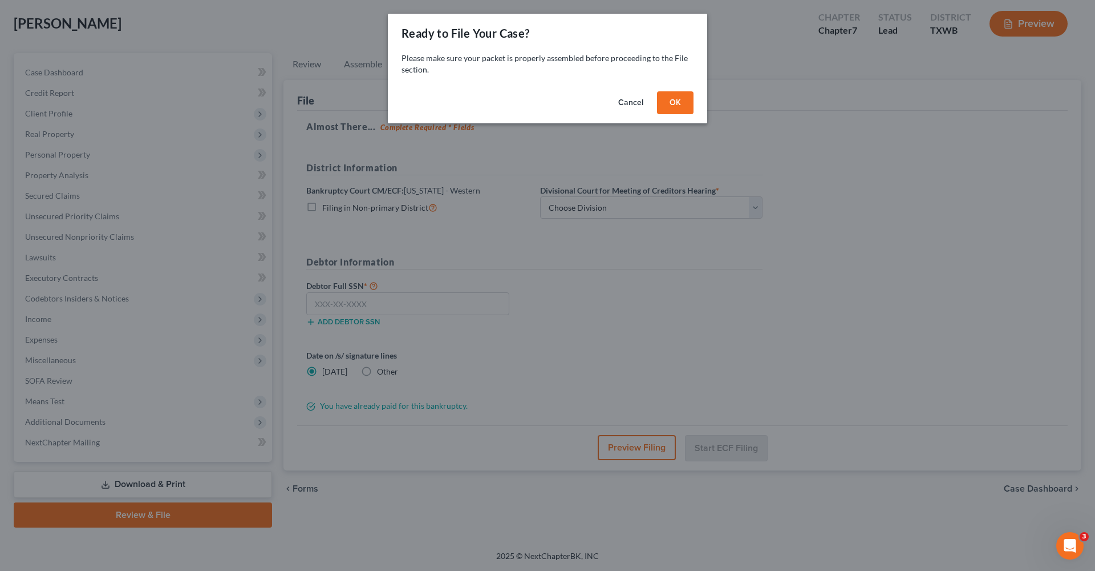
click at [689, 106] on button "OK" at bounding box center [675, 102] width 37 height 23
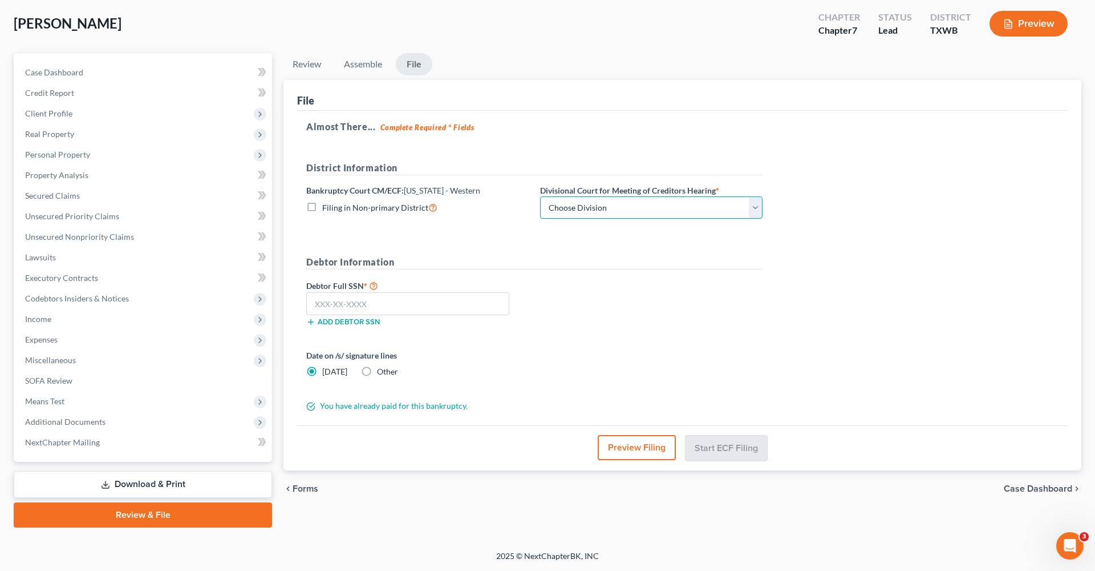
select select "3"
click at [383, 371] on span "Other" at bounding box center [387, 371] width 21 height 10
click at [383, 371] on input "Other" at bounding box center [385, 369] width 7 height 7
radio input "true"
radio input "false"
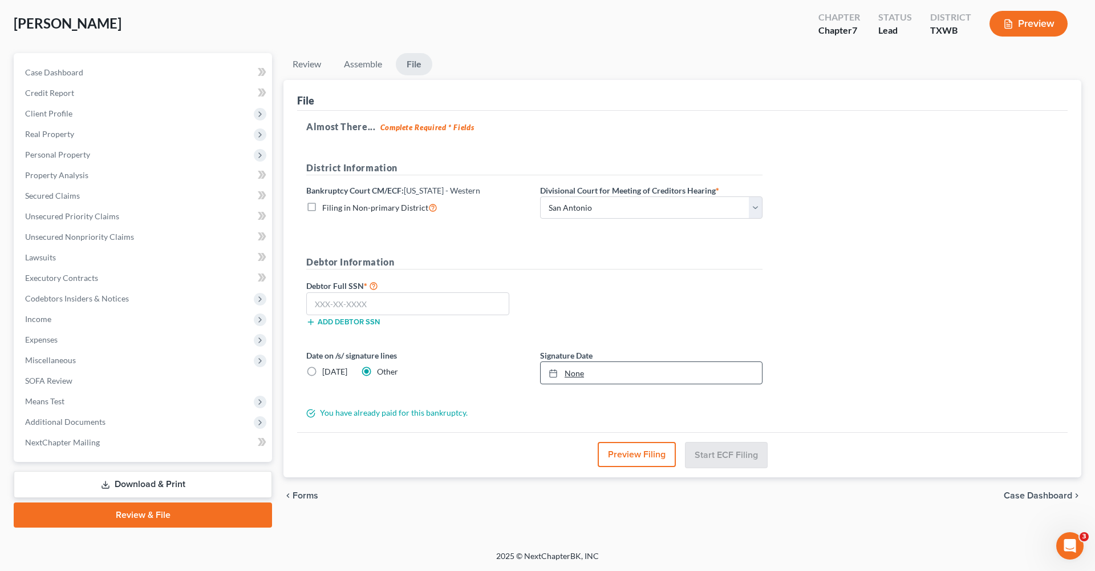
click at [570, 374] on link "None" at bounding box center [651, 373] width 221 height 22
click at [330, 305] on input "text" at bounding box center [407, 303] width 203 height 23
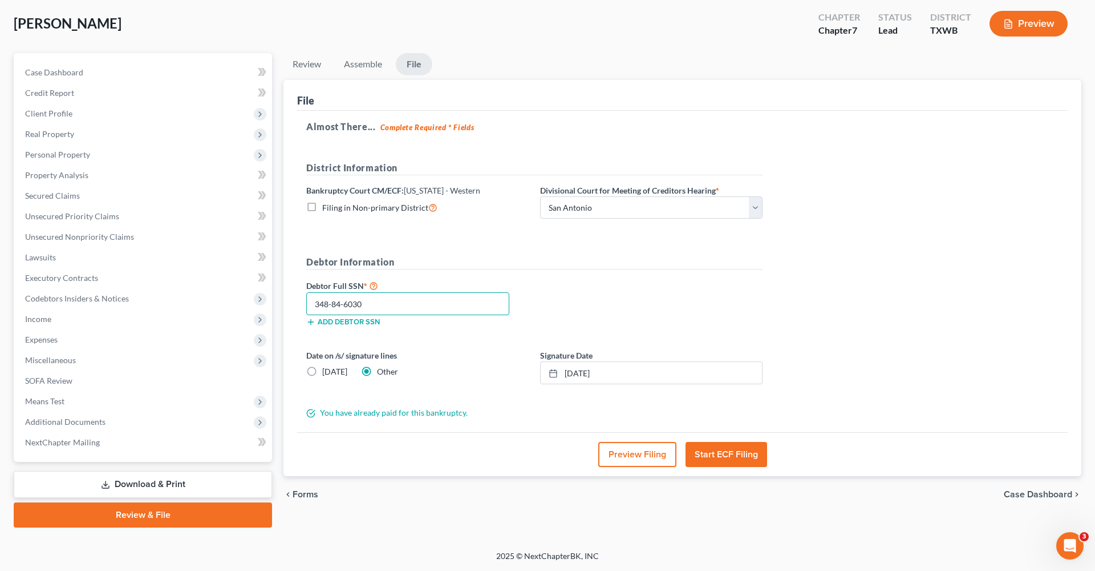
type input "348-84-6030"
click at [698, 424] on div "Almost There... Complete Required * Fields District Information Bankruptcy Cour…" at bounding box center [682, 271] width 771 height 321
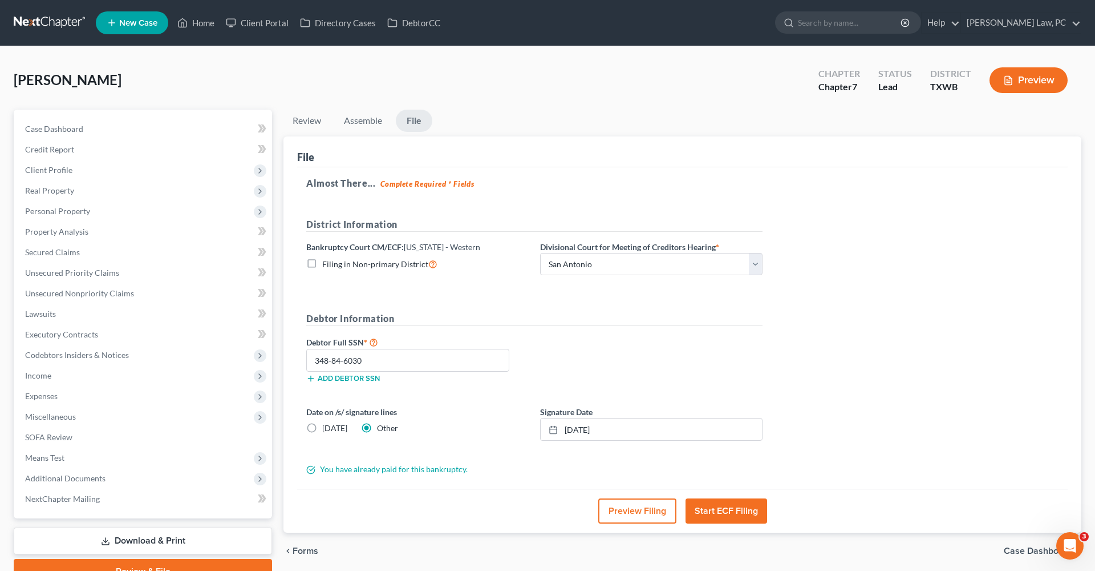
scroll to position [0, 0]
click at [725, 512] on button "Start ECF Filing" at bounding box center [727, 510] width 82 height 25
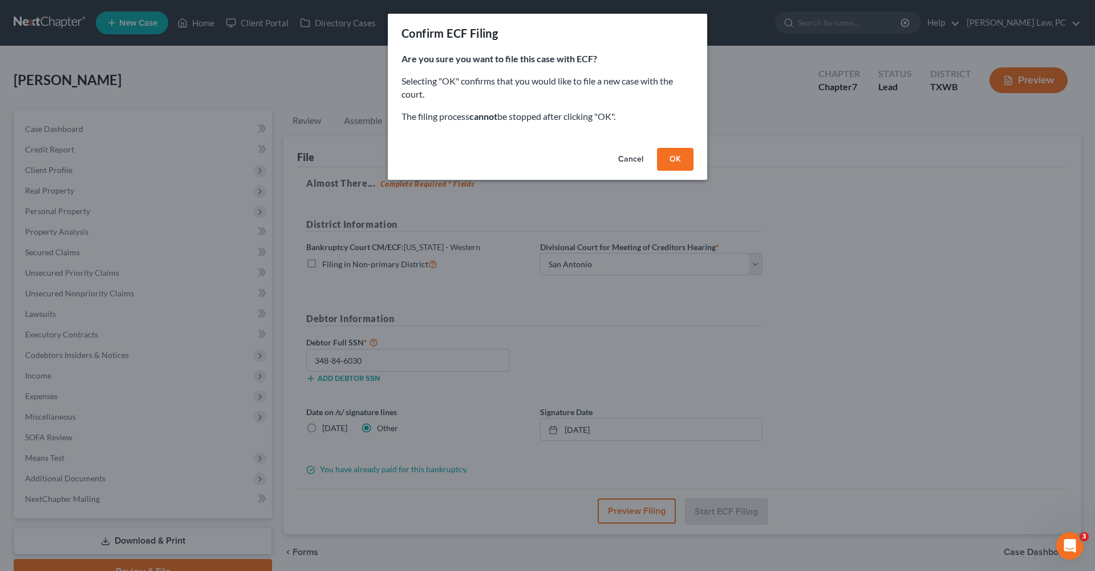
click at [678, 156] on button "OK" at bounding box center [675, 159] width 37 height 23
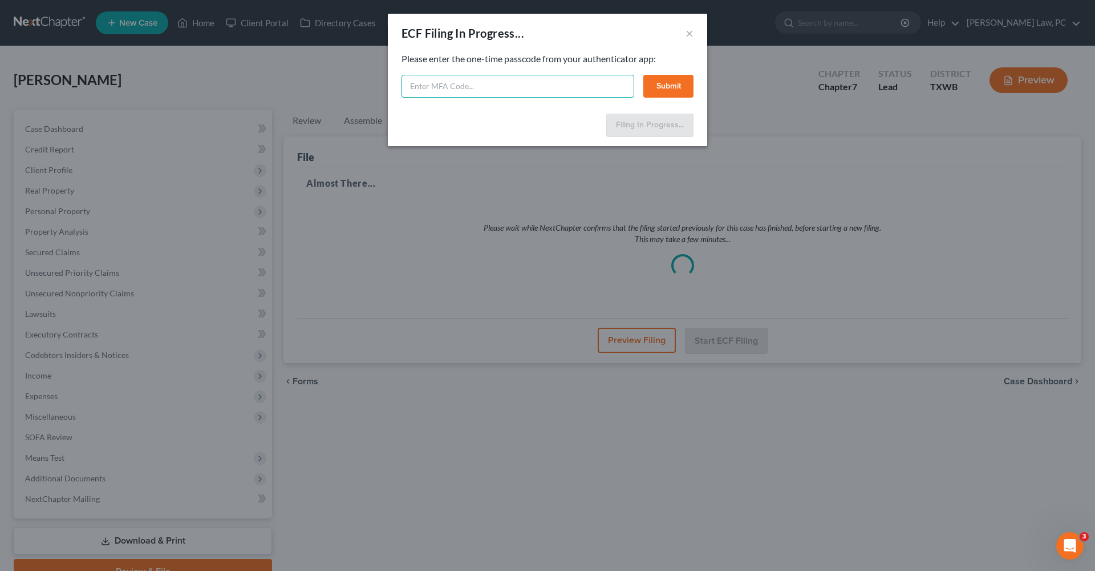
click at [451, 86] on input "text" at bounding box center [518, 86] width 233 height 23
type input "829475"
click at [665, 90] on button "Submit" at bounding box center [669, 86] width 50 height 23
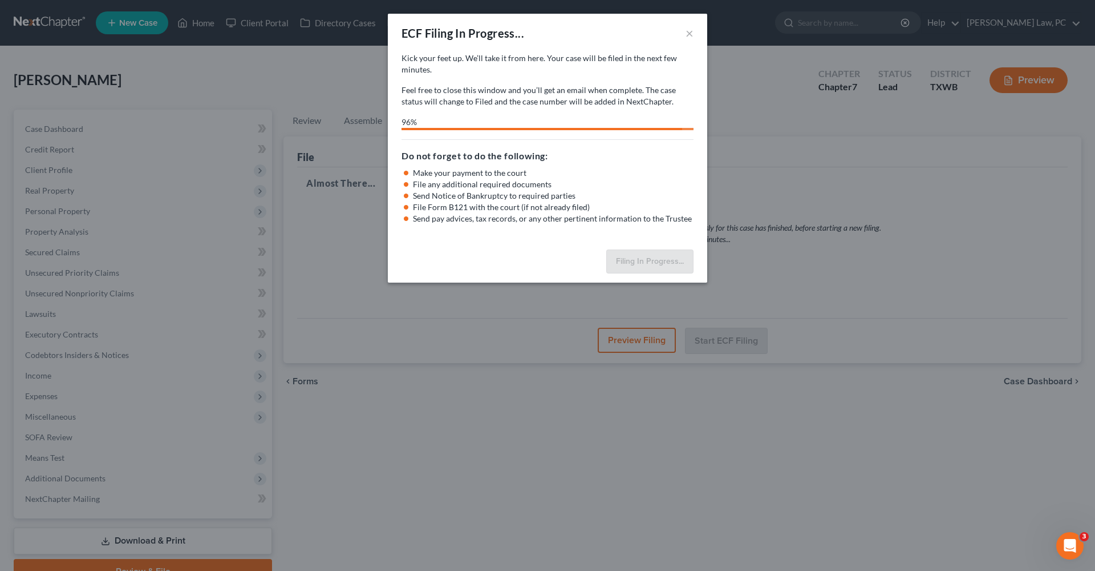
select select "3"
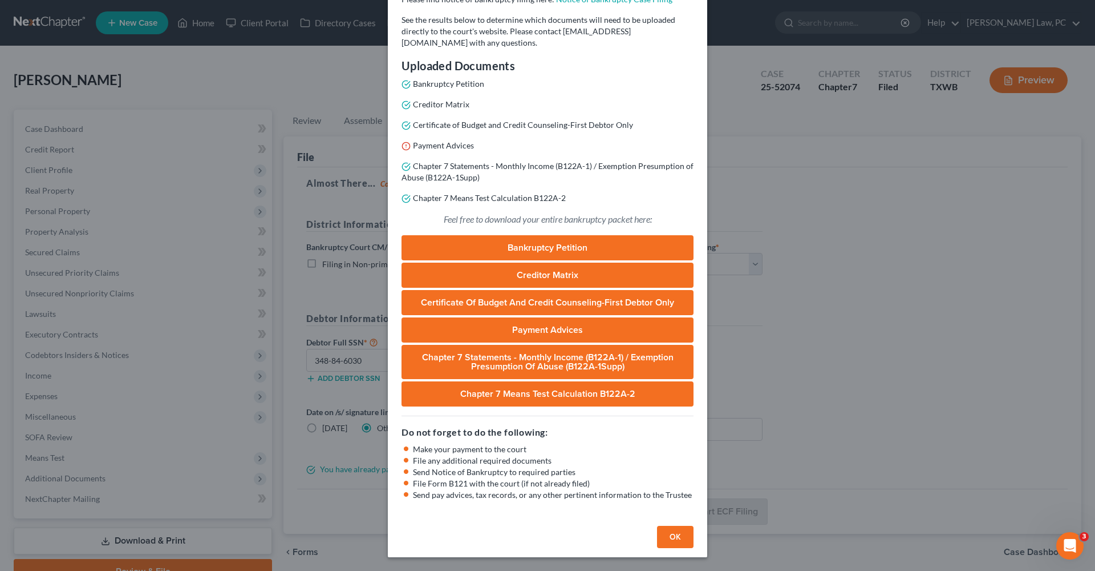
scroll to position [104, 0]
click at [673, 542] on button "OK" at bounding box center [675, 536] width 37 height 23
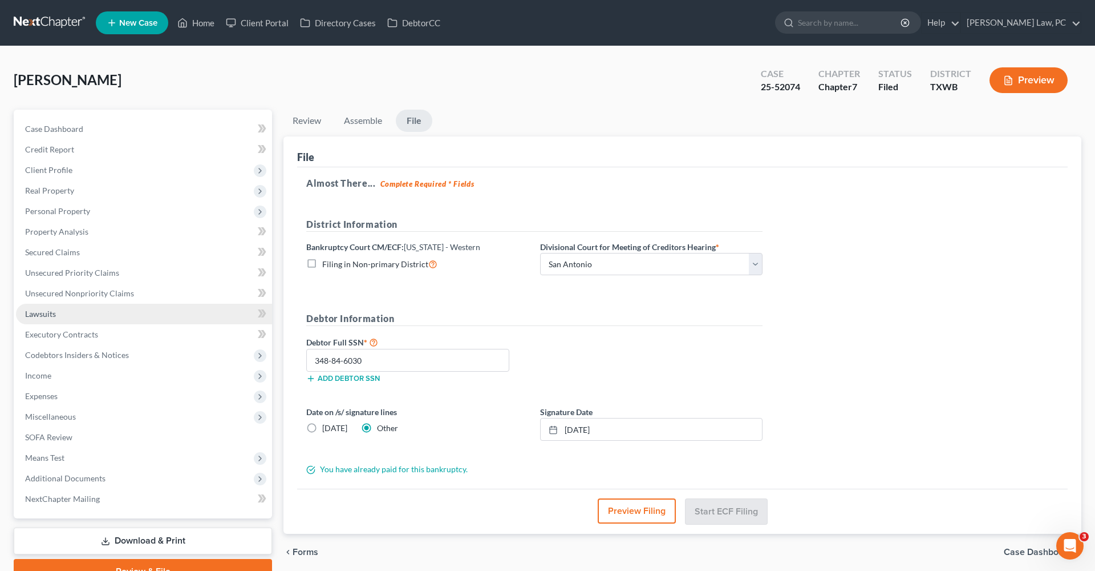
click at [36, 310] on span "Lawsuits" at bounding box center [40, 314] width 31 height 10
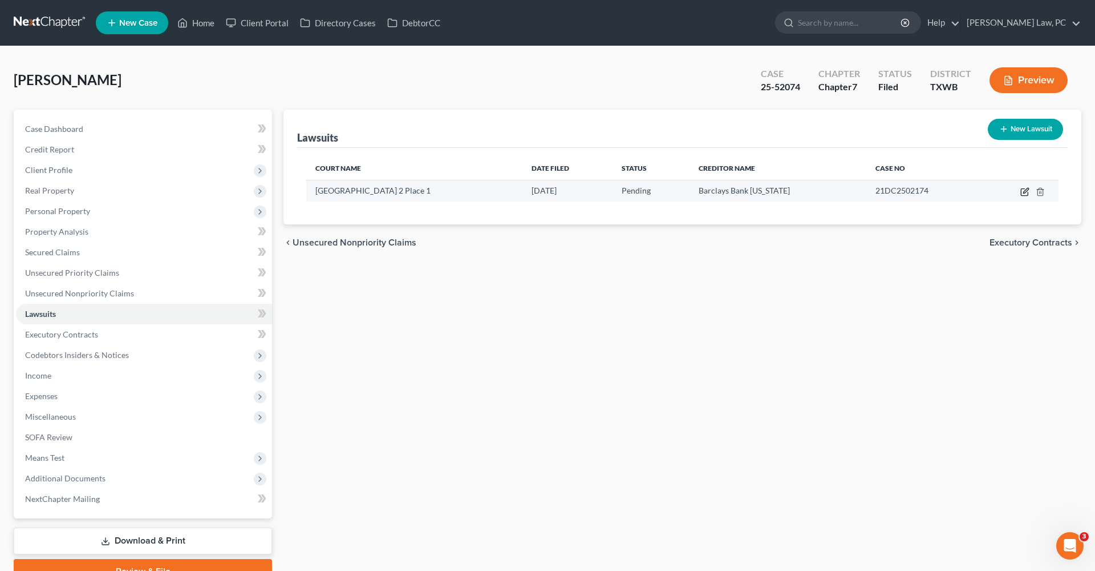
click at [1023, 193] on icon "button" at bounding box center [1025, 191] width 9 height 9
select select "45"
select select "0"
select select "4"
select select "50"
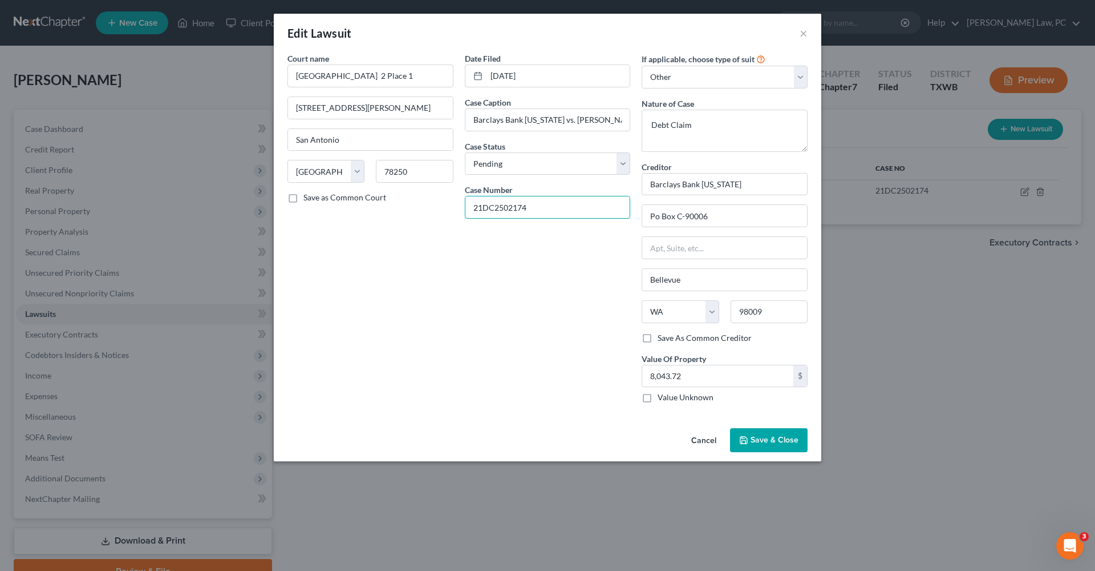
drag, startPoint x: 540, startPoint y: 207, endPoint x: 438, endPoint y: 207, distance: 102.1
click at [437, 207] on div "Court name * Bexar District Precinct 2 Place 1 7723 Guilbeau Rd Suite 105 San A…" at bounding box center [548, 231] width 532 height 359
drag, startPoint x: 473, startPoint y: 119, endPoint x: 557, endPoint y: 121, distance: 84.5
click at [557, 121] on input "Barclays Bank [US_STATE] vs. [PERSON_NAME]" at bounding box center [548, 120] width 165 height 22
drag, startPoint x: 541, startPoint y: 209, endPoint x: 434, endPoint y: 209, distance: 107.3
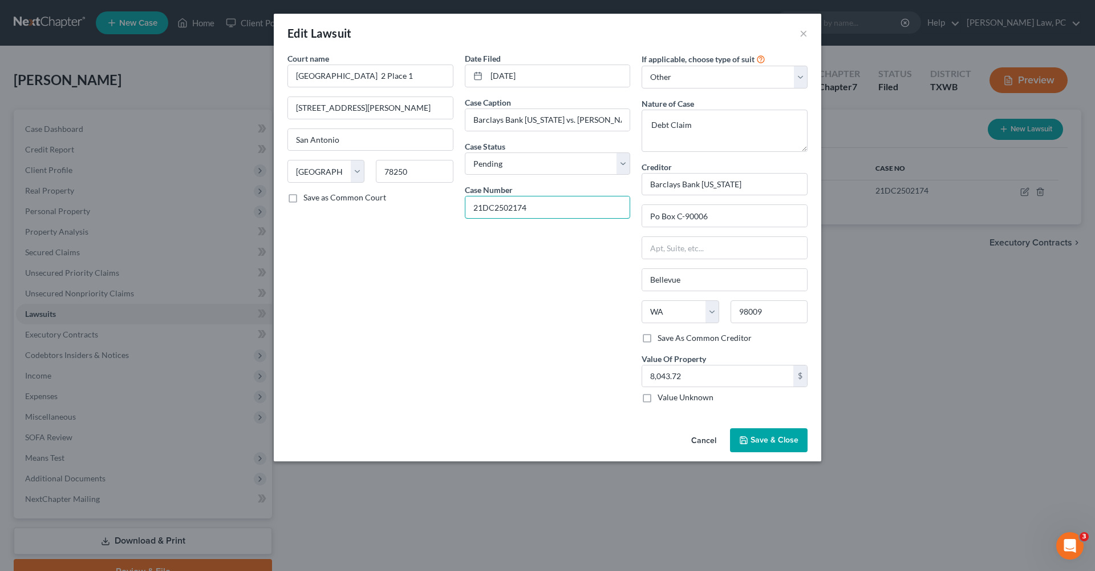
click at [434, 209] on div "Court name * Bexar District Precinct 2 Place 1 7723 Guilbeau Rd Suite 105 San A…" at bounding box center [548, 231] width 532 height 359
click at [807, 33] on button "×" at bounding box center [804, 33] width 8 height 14
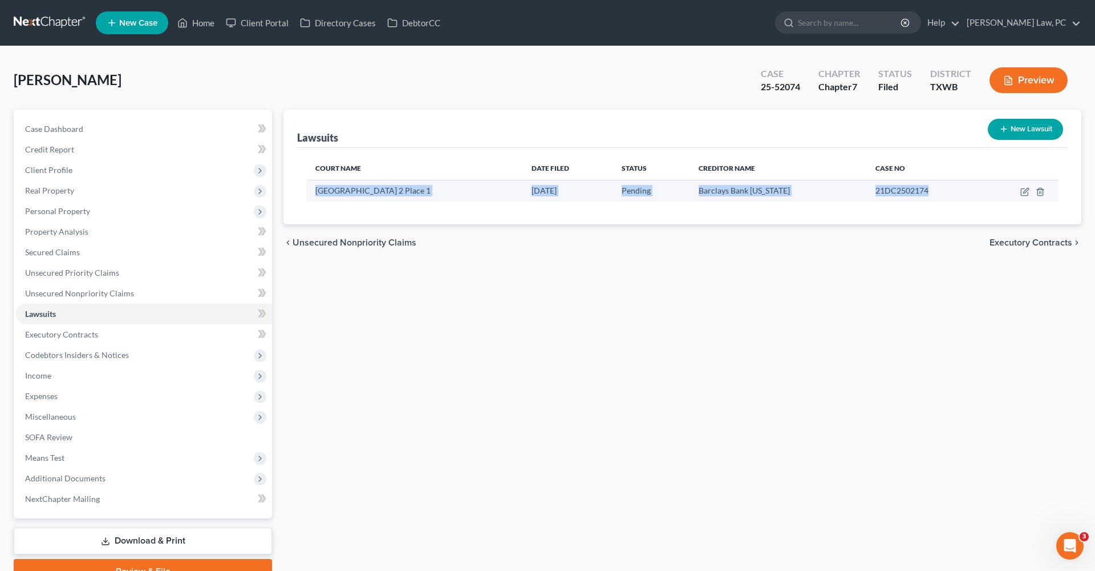
drag, startPoint x: 932, startPoint y: 188, endPoint x: 314, endPoint y: 186, distance: 617.9
click at [314, 186] on tr "Bexar District Precinct 2 Place 1 04/11/2025 Pending Barclays Bank Delaware 21D…" at bounding box center [682, 191] width 753 height 22
copy tr "Bexar District Precinct 2 Place 1 04/11/2025 Pending Barclays Bank Delaware 21D…"
